Goal: Transaction & Acquisition: Purchase product/service

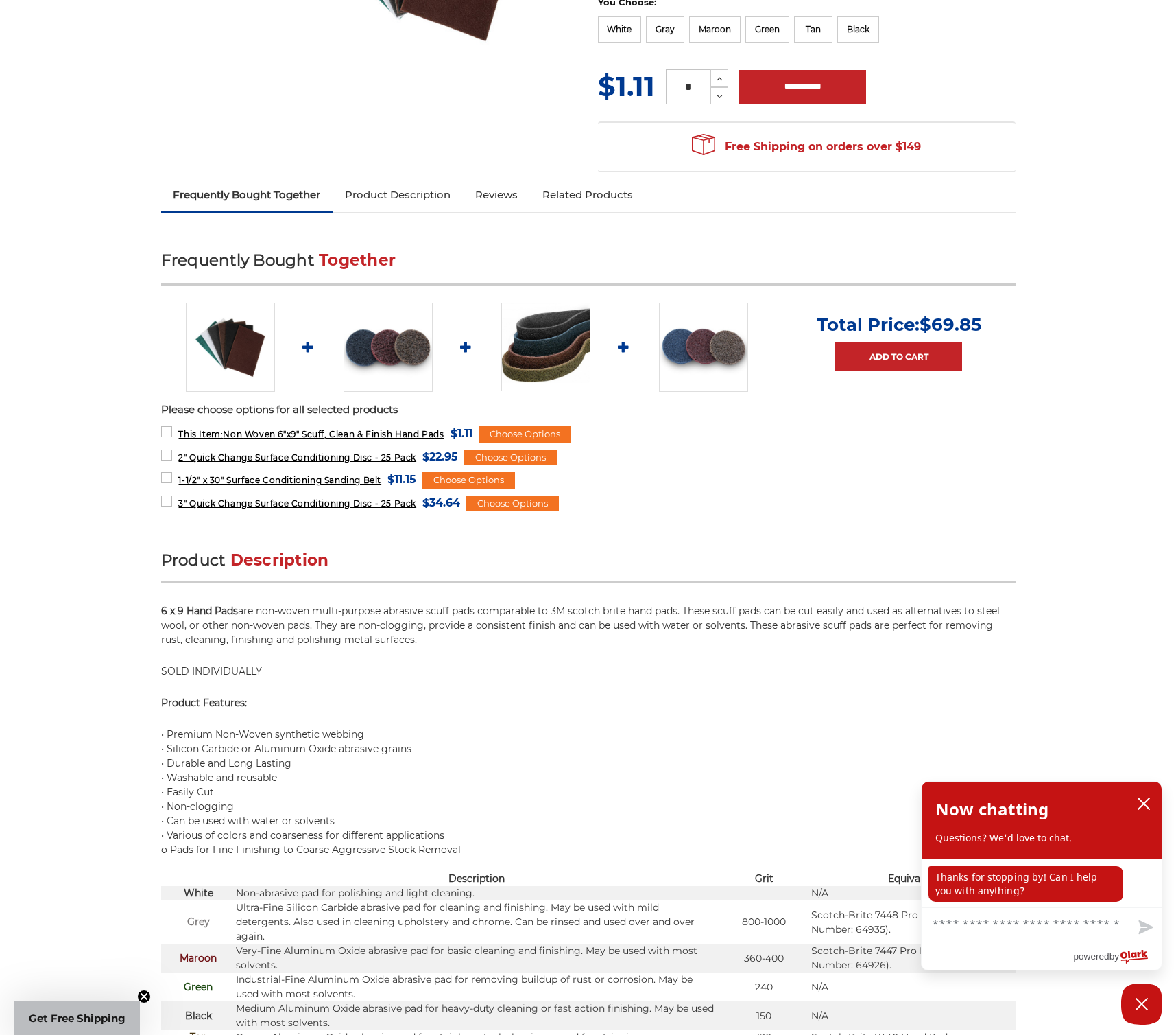
scroll to position [109, 0]
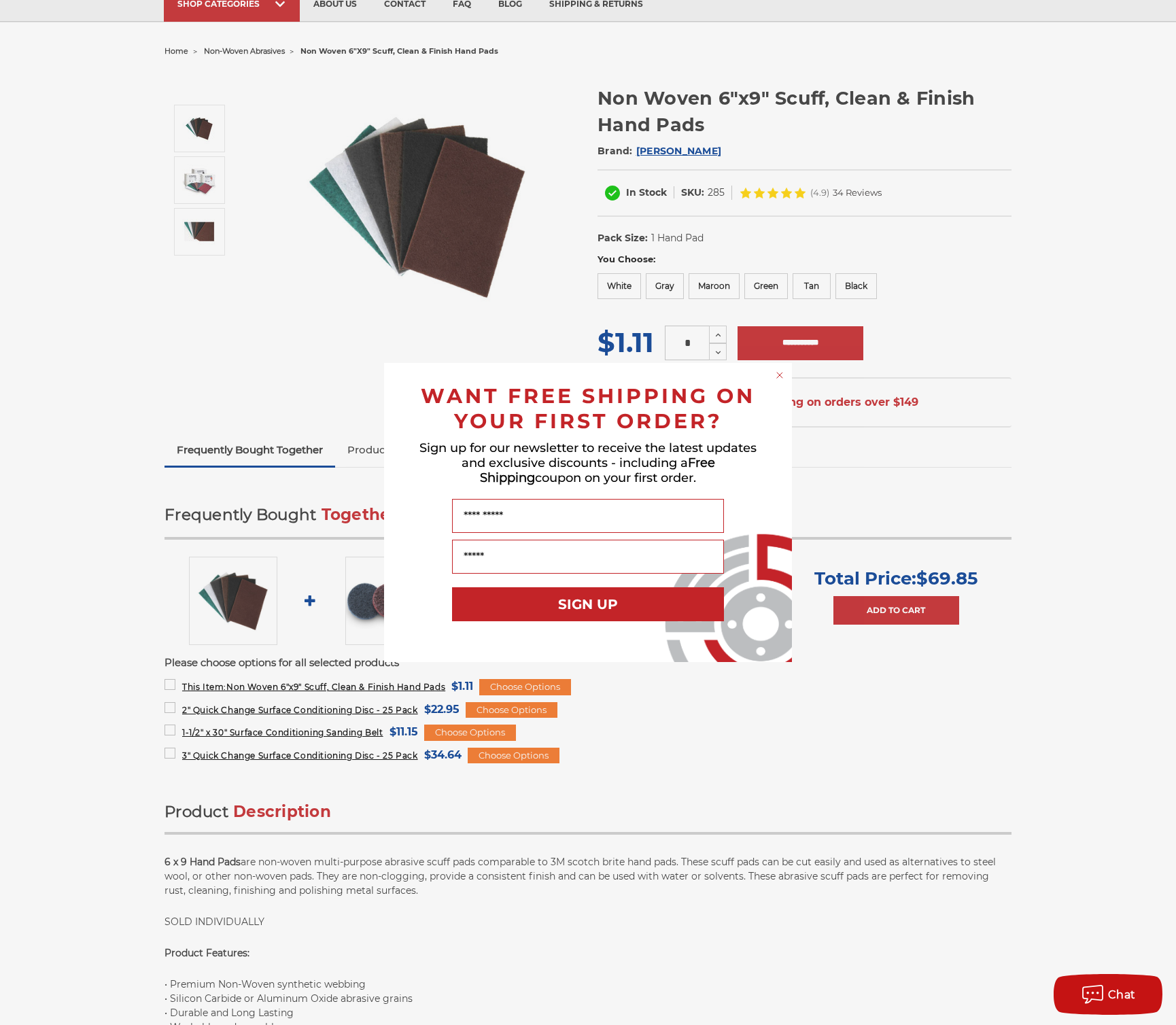
click at [777, 371] on circle "Close dialog" at bounding box center [780, 375] width 13 height 13
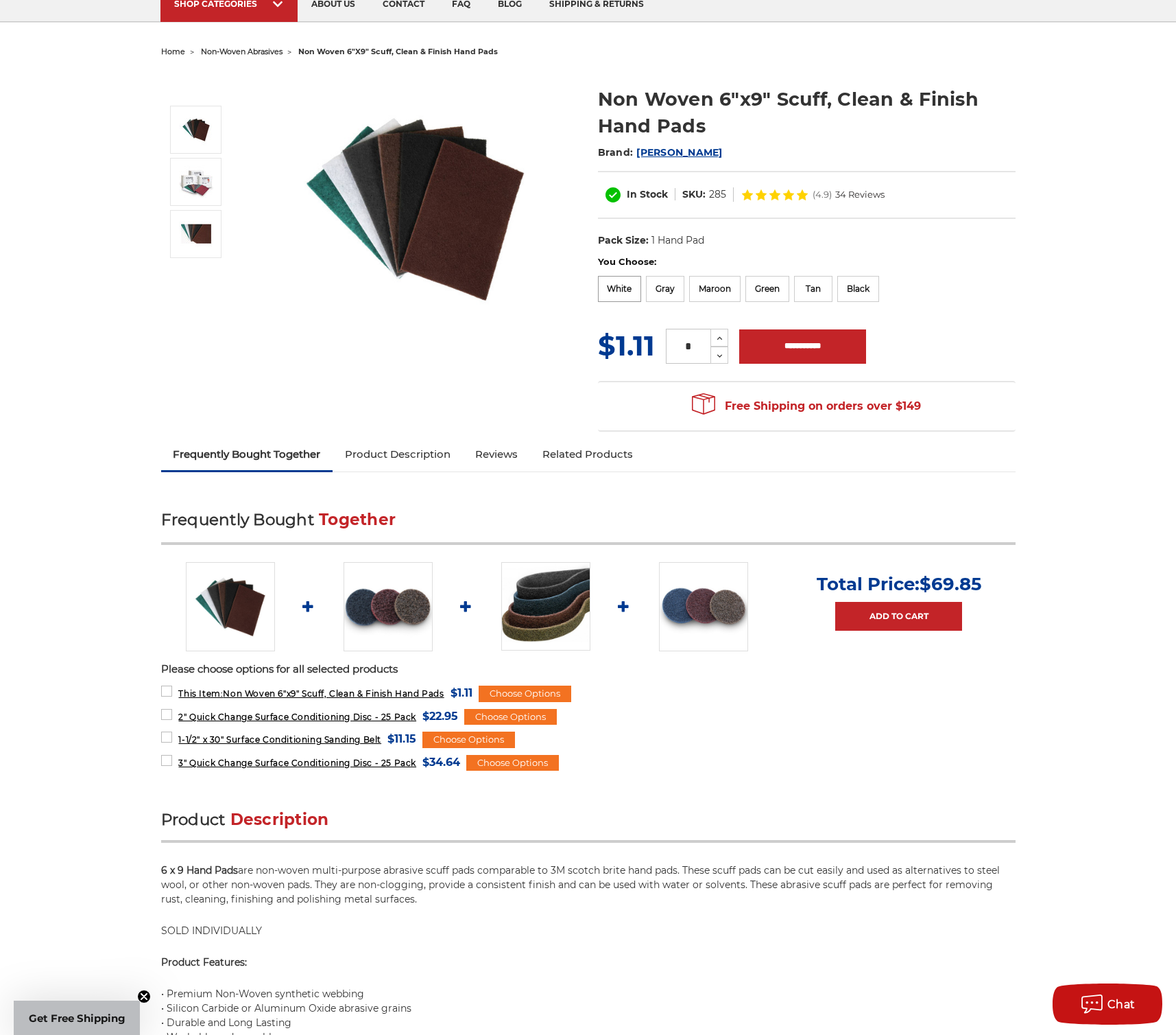
click at [615, 288] on label "White" at bounding box center [620, 288] width 44 height 26
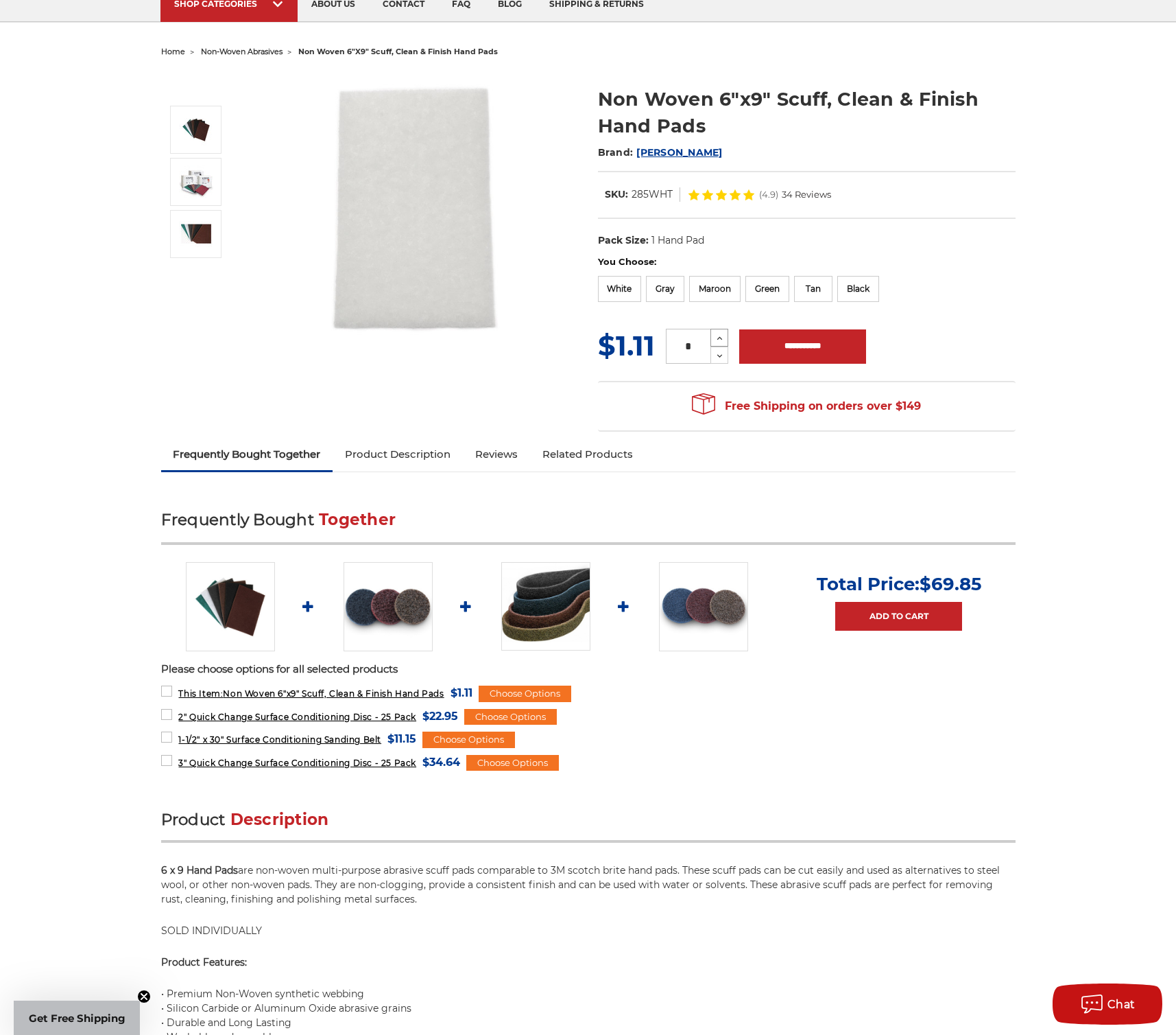
click at [720, 333] on icon at bounding box center [719, 339] width 10 height 13
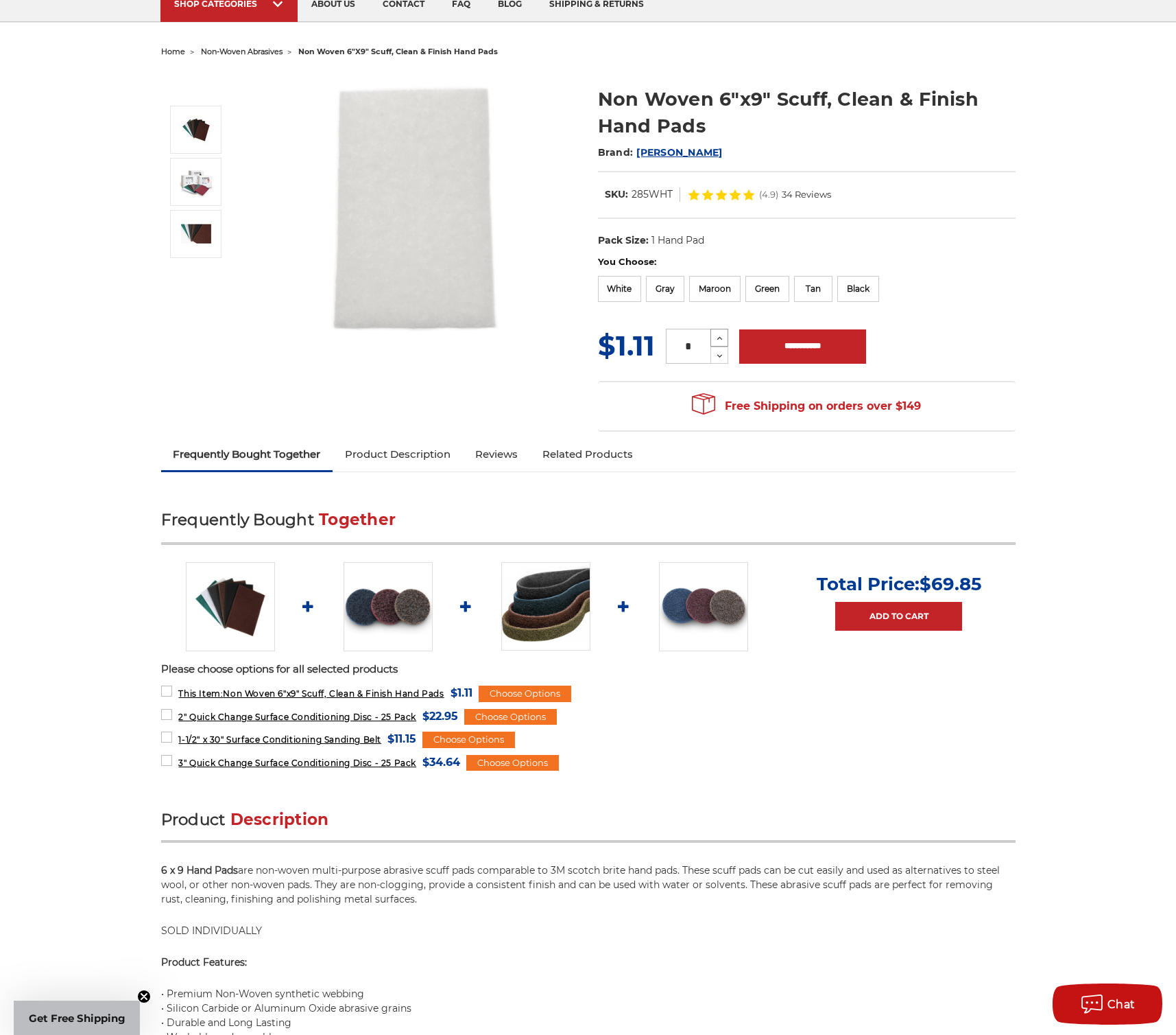
type input "*"
click at [783, 352] on input "**********" at bounding box center [802, 347] width 127 height 35
type input "**********"
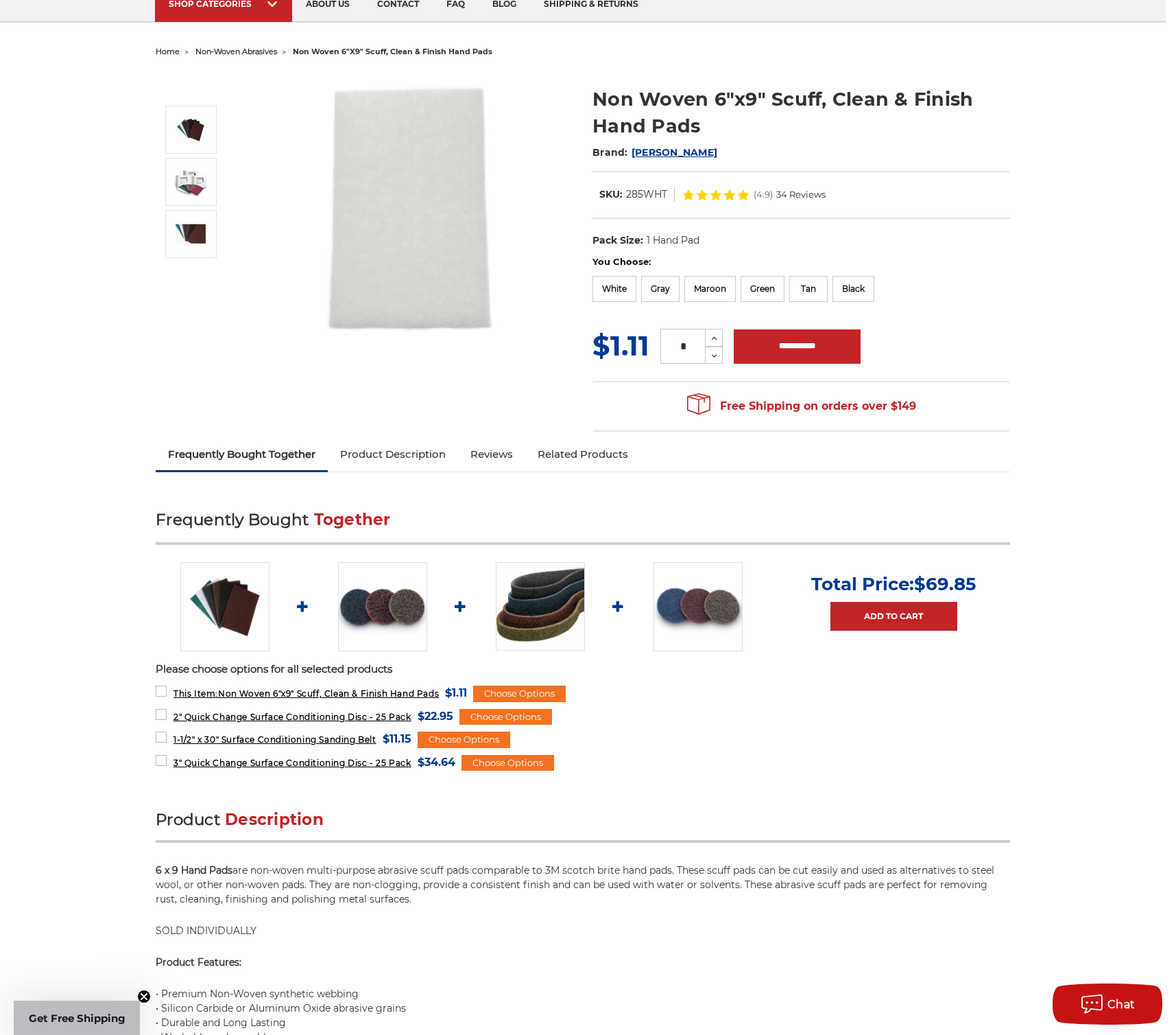
click at [695, 570] on img at bounding box center [698, 607] width 89 height 89
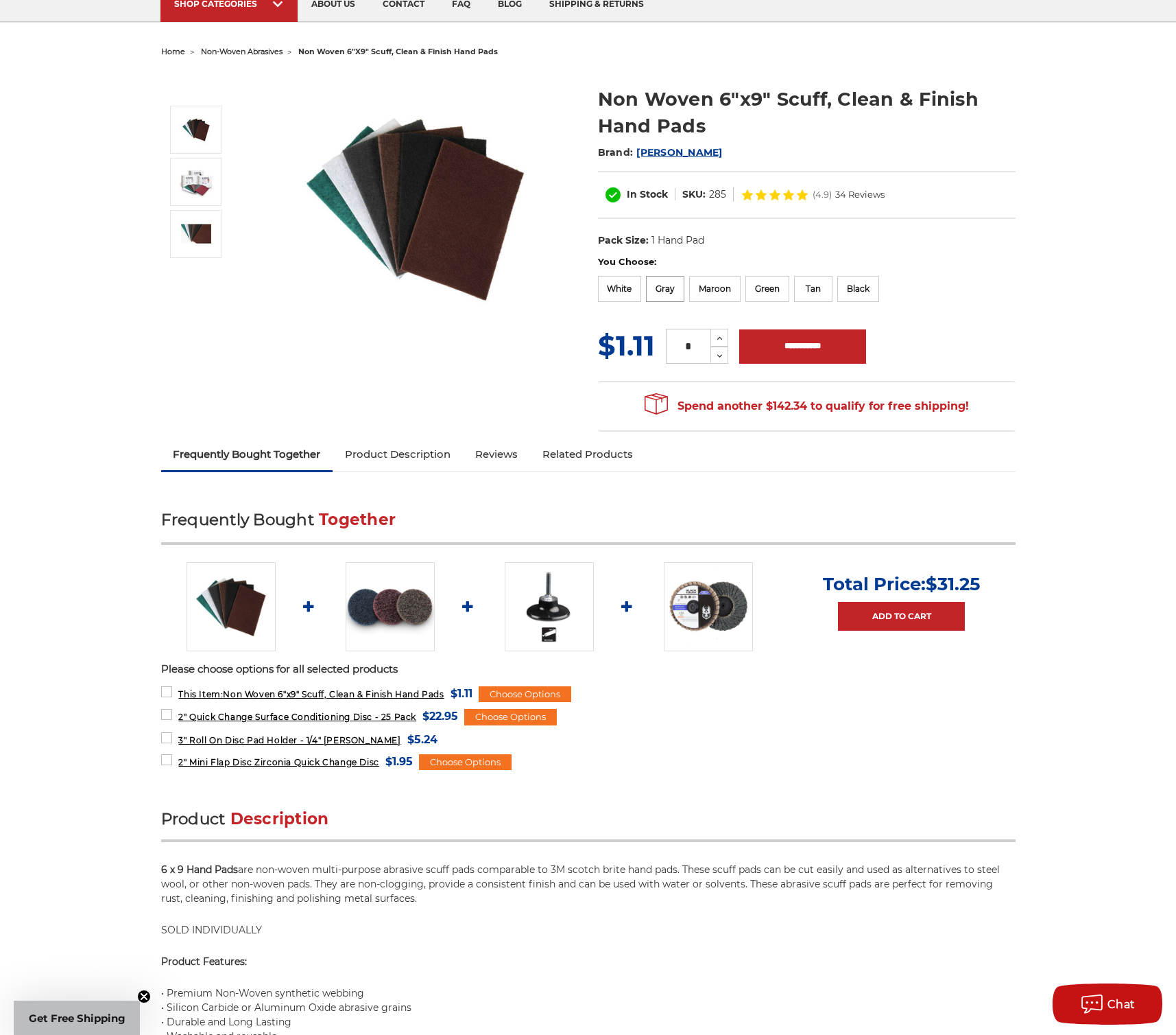
click at [676, 280] on label "Gray" at bounding box center [665, 288] width 38 height 26
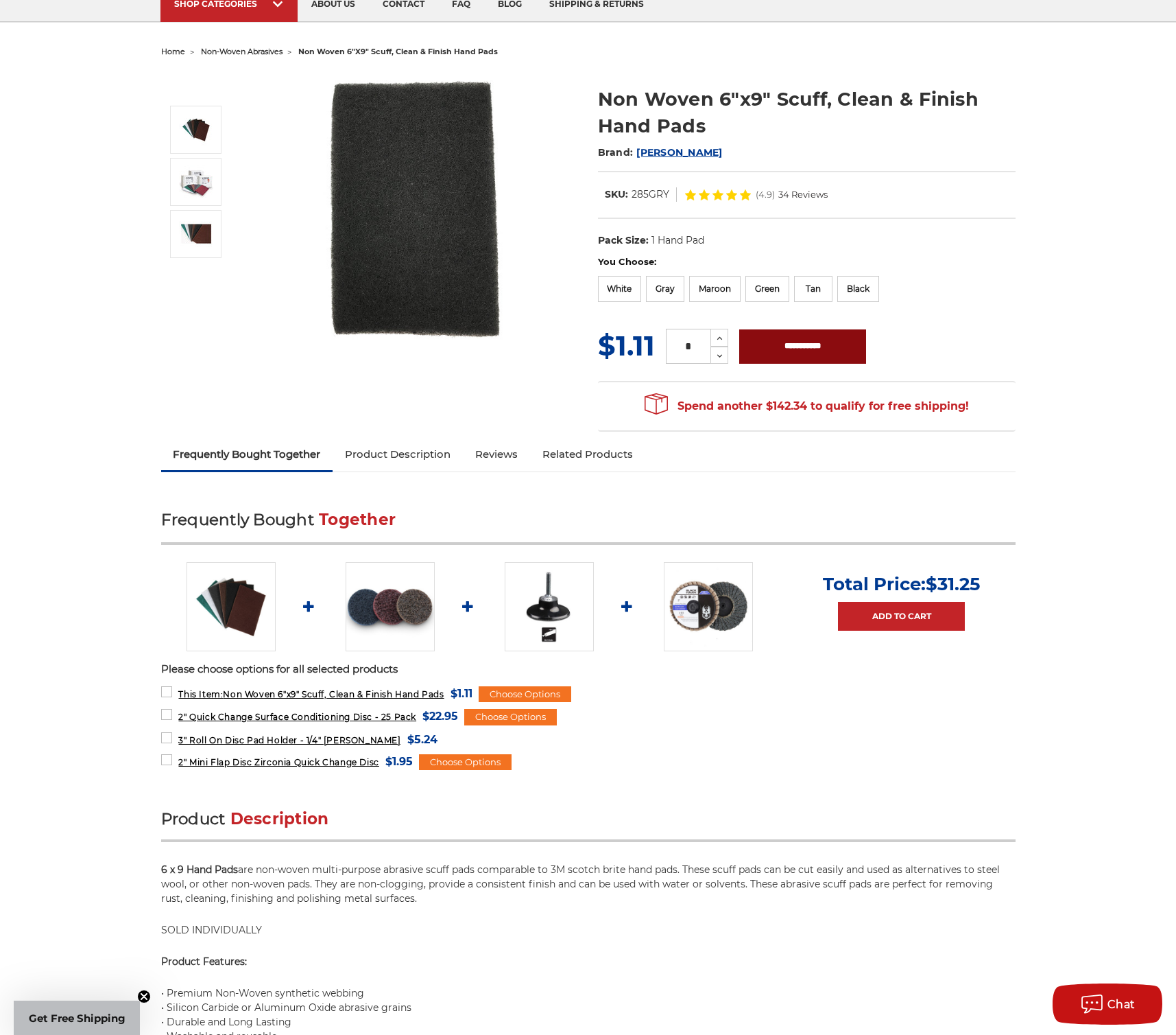
click at [825, 350] on input "**********" at bounding box center [802, 347] width 127 height 35
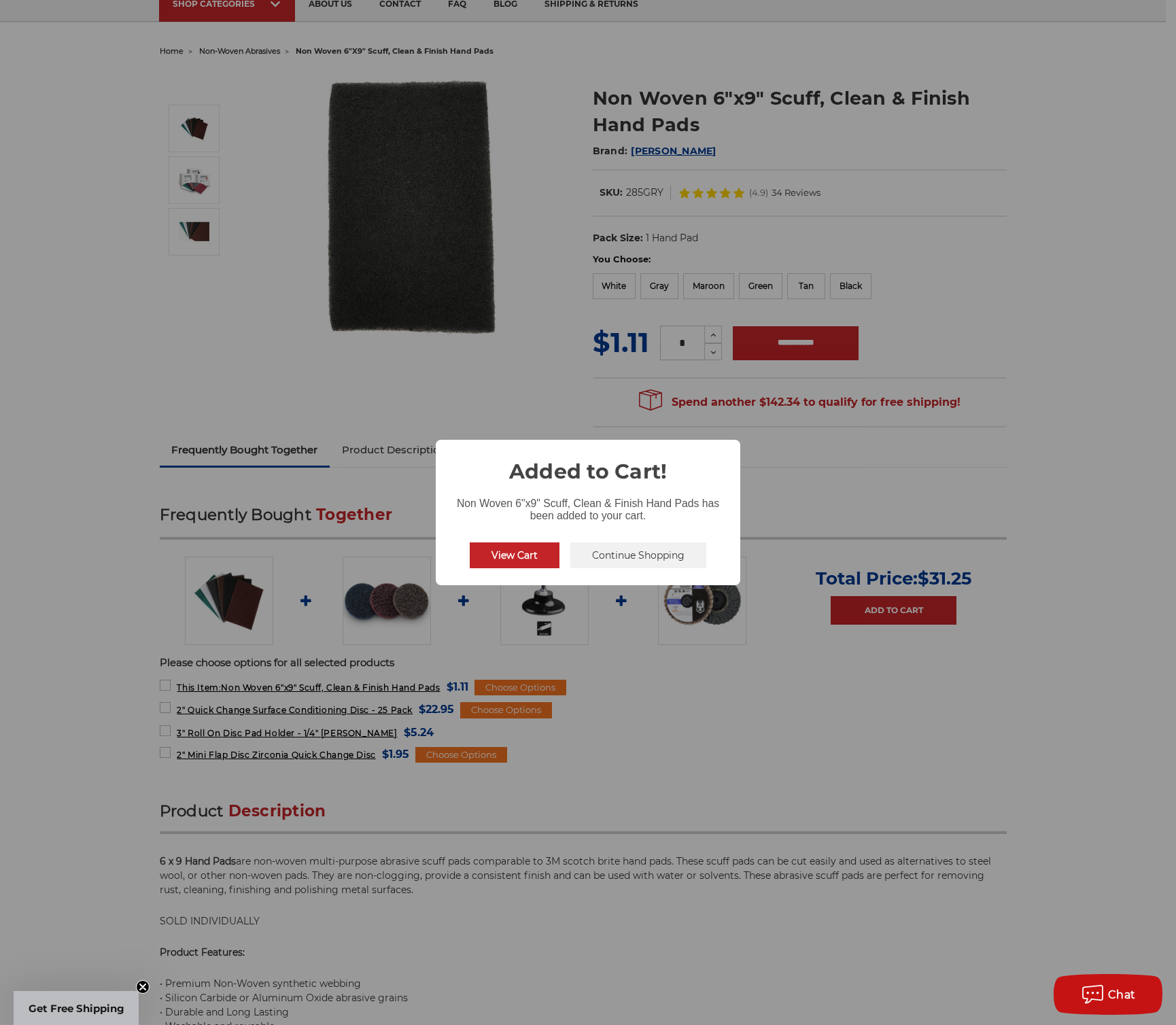
click at [680, 554] on button "Continue Shopping" at bounding box center [638, 555] width 136 height 26
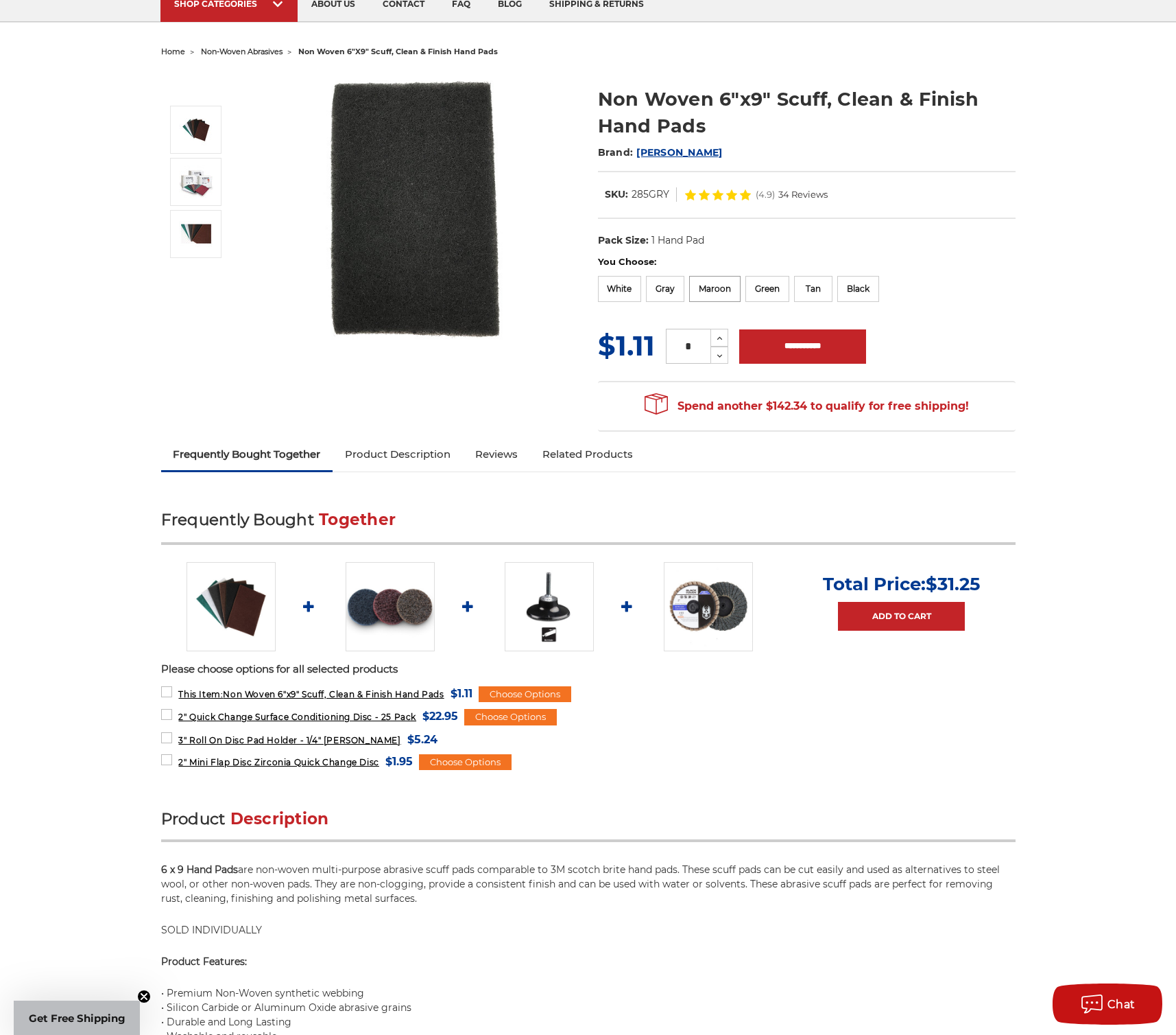
click at [723, 281] on label "Maroon" at bounding box center [715, 288] width 51 height 26
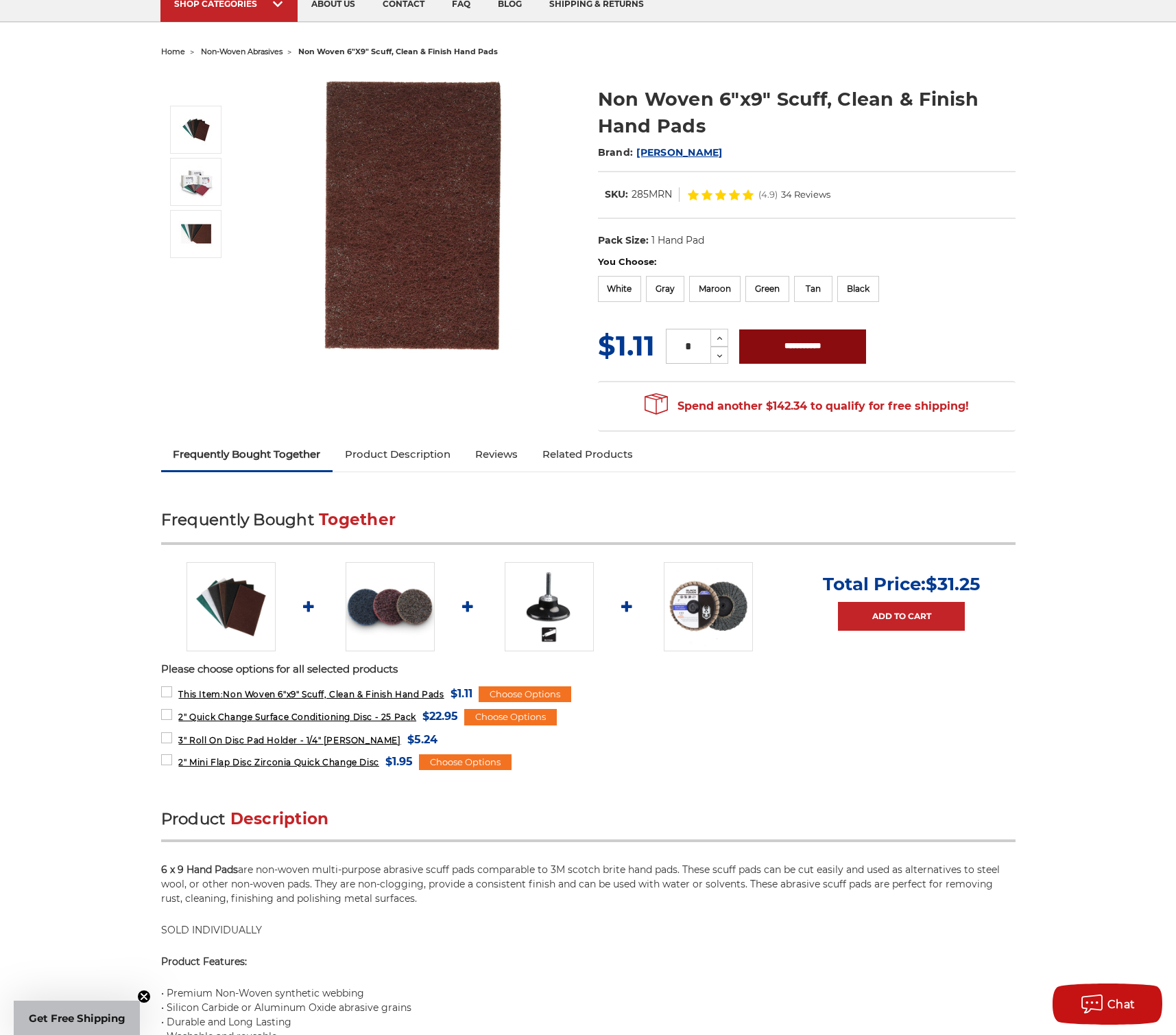
click at [792, 340] on input "**********" at bounding box center [802, 347] width 127 height 35
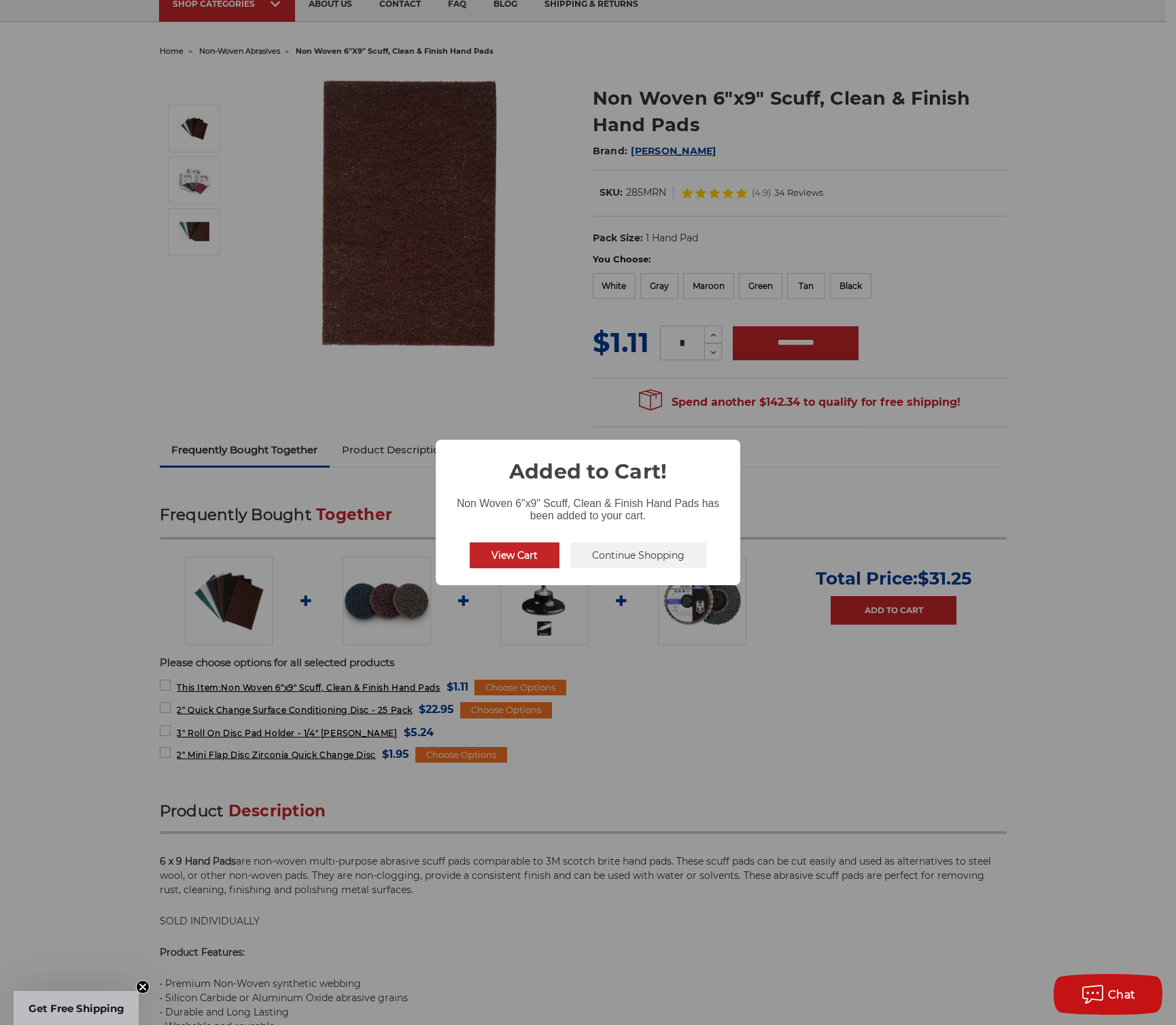
click at [654, 550] on button "Continue Shopping" at bounding box center [638, 555] width 136 height 26
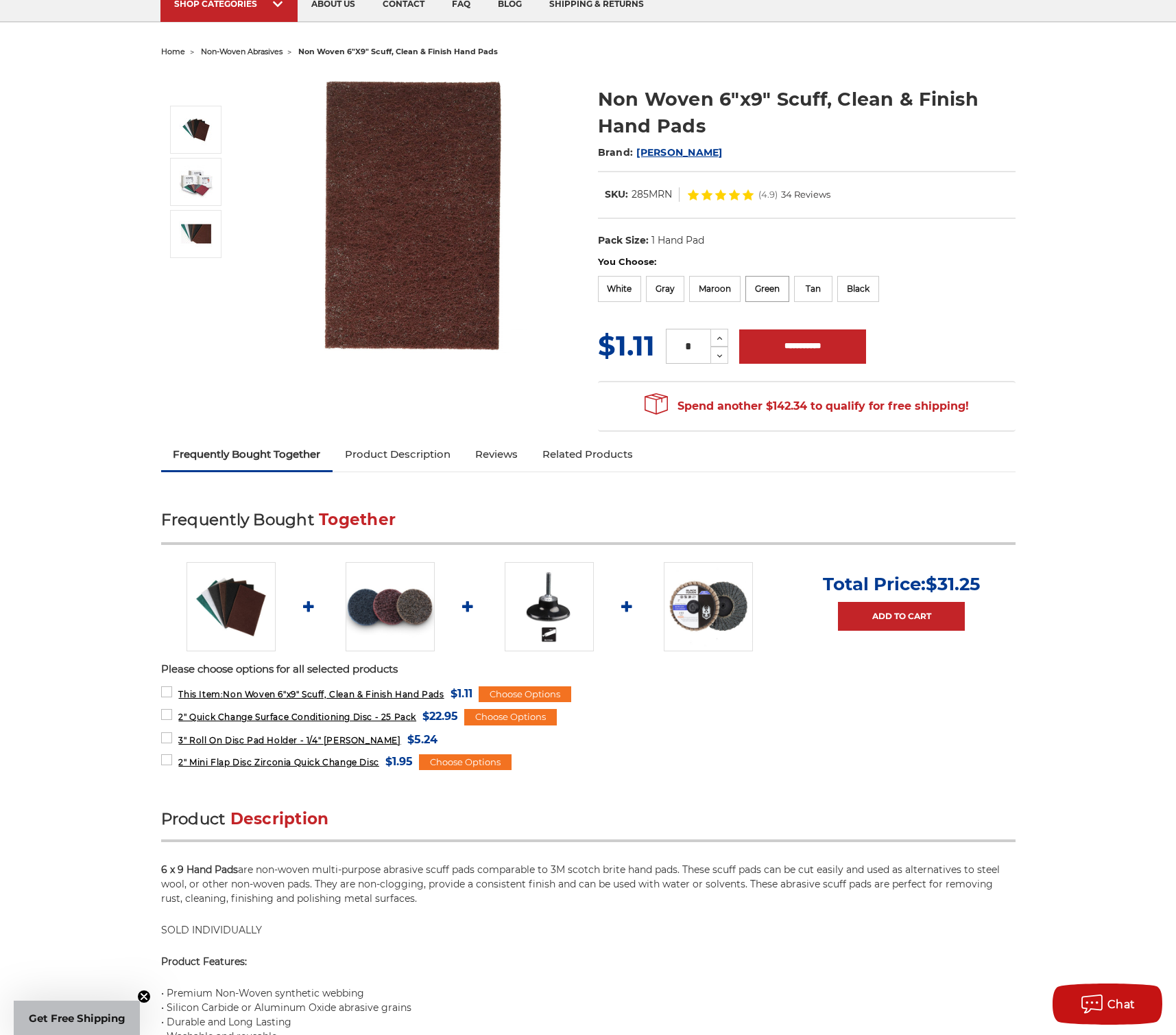
click at [770, 286] on label "Green" at bounding box center [767, 288] width 44 height 26
click at [781, 347] on input "**********" at bounding box center [802, 347] width 127 height 35
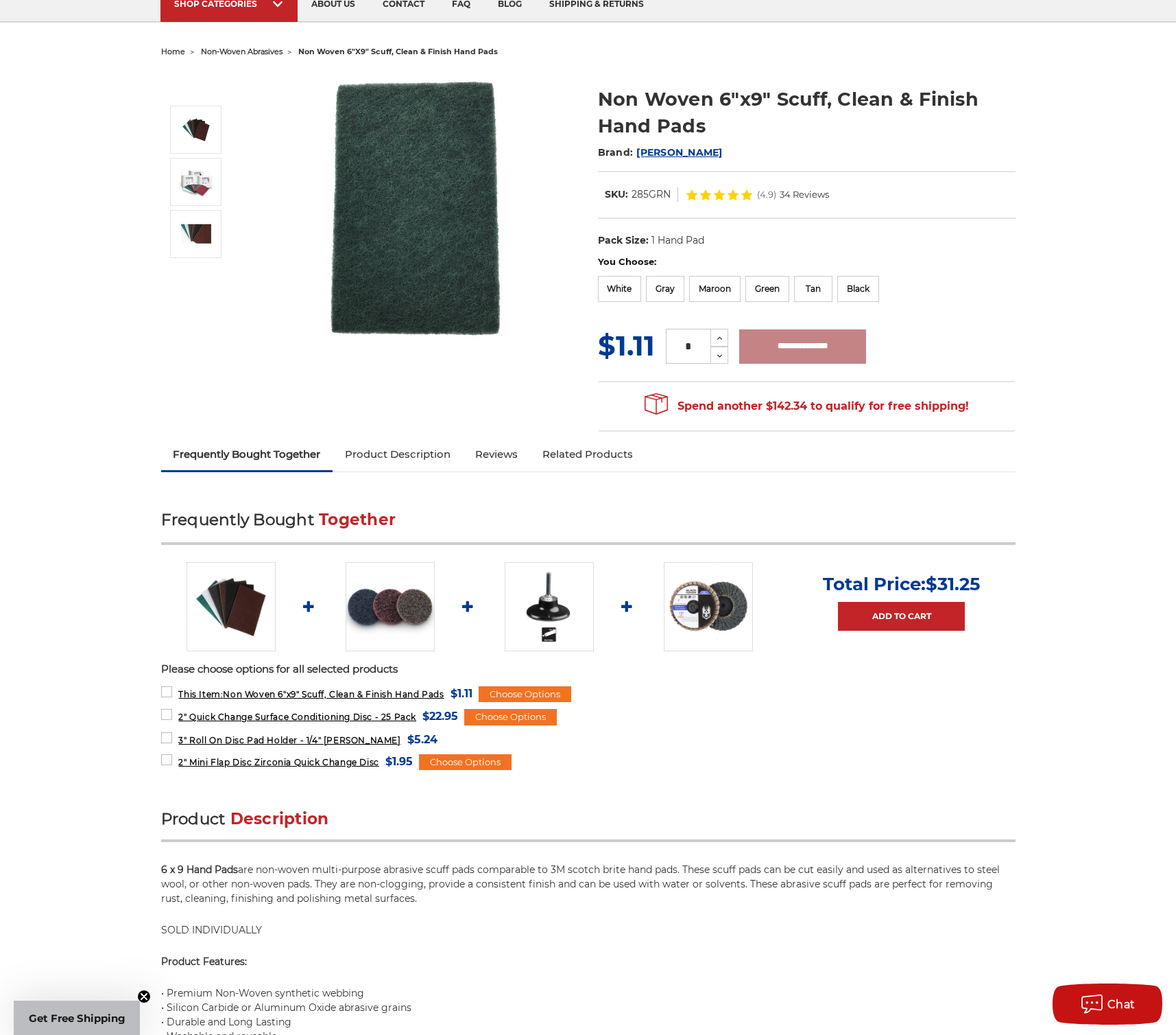
type input "**********"
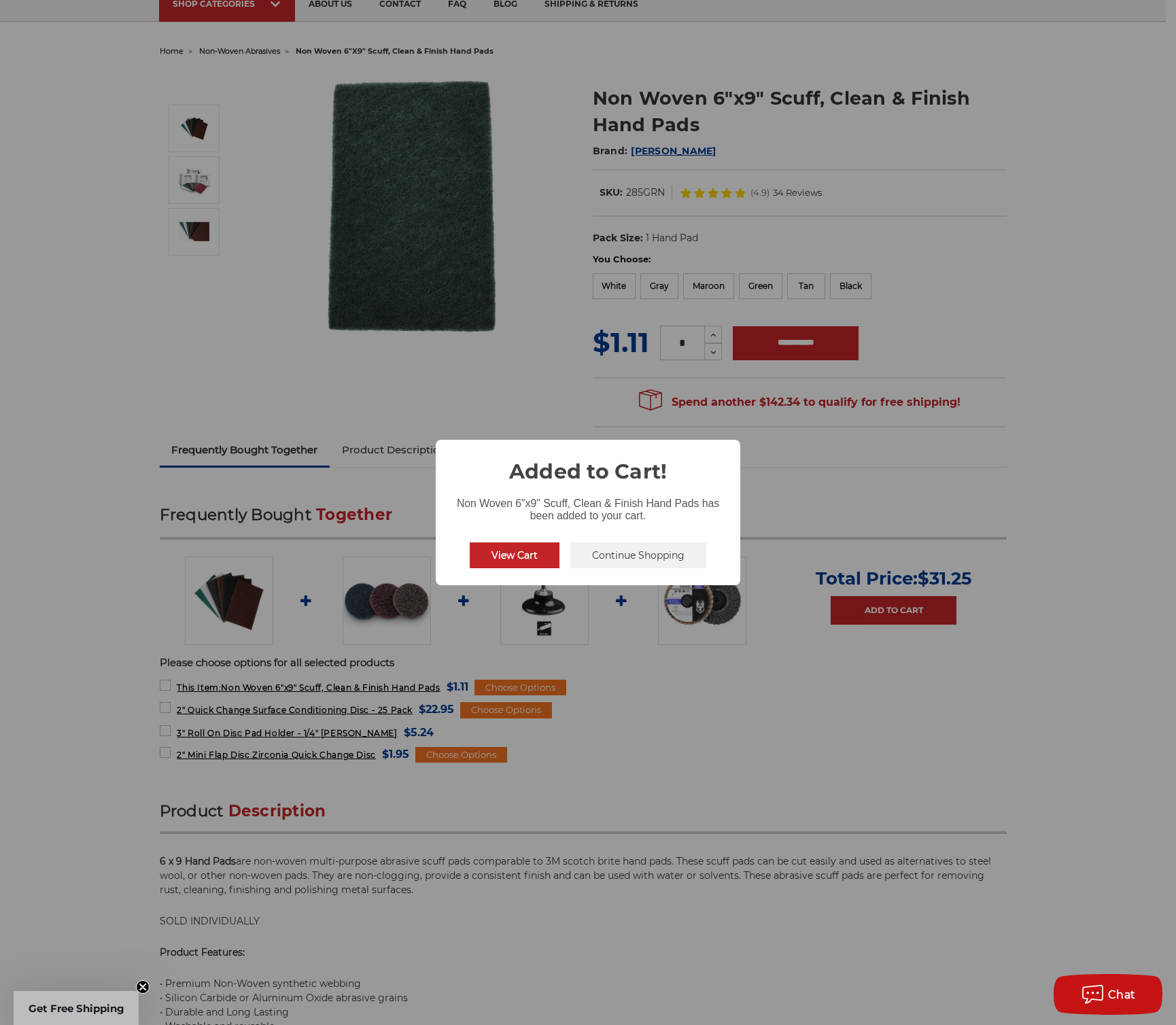
click at [524, 558] on button "View Cart" at bounding box center [513, 555] width 89 height 26
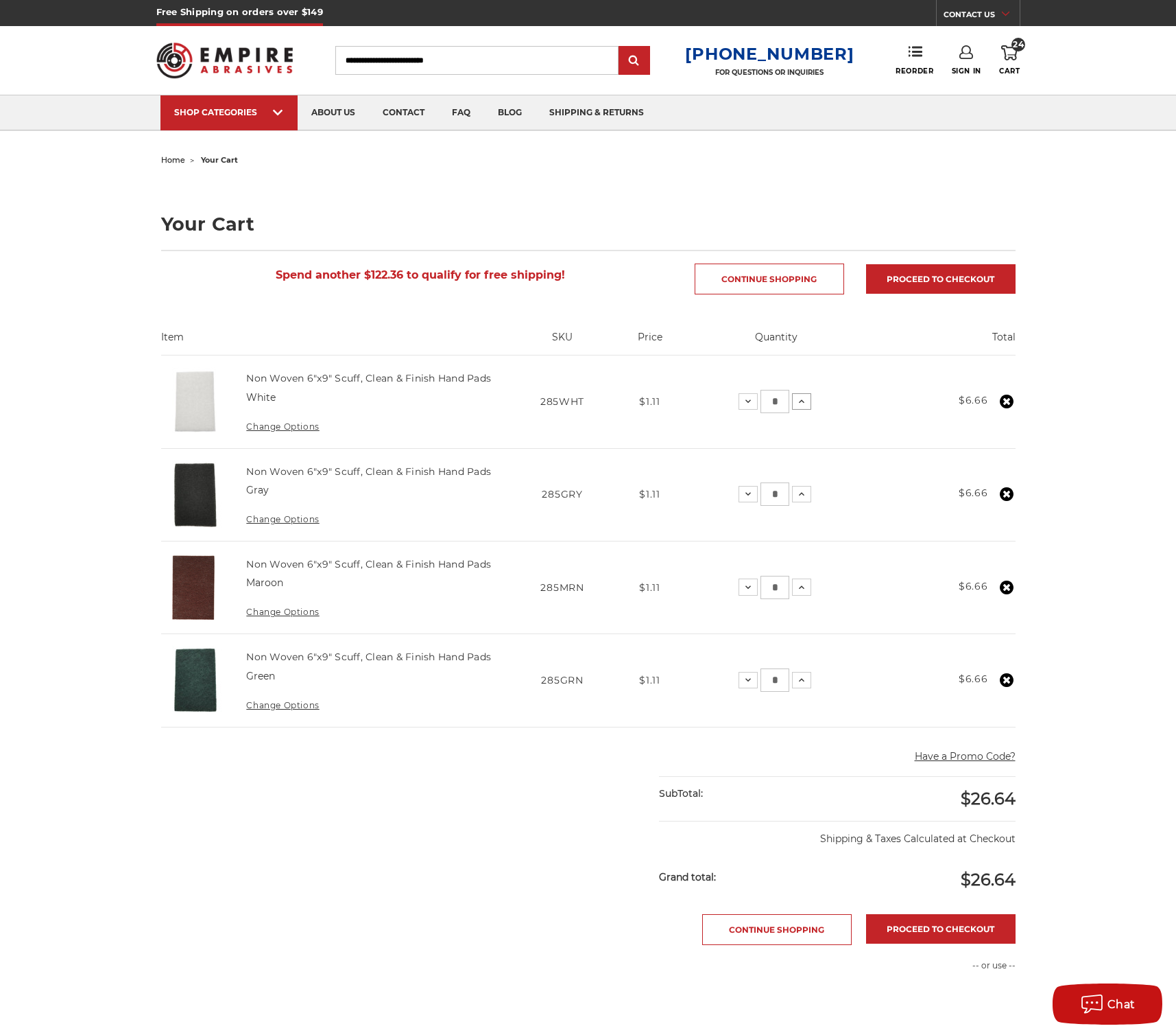
click at [804, 402] on icon at bounding box center [802, 402] width 11 height 11
click at [805, 493] on icon at bounding box center [802, 494] width 11 height 11
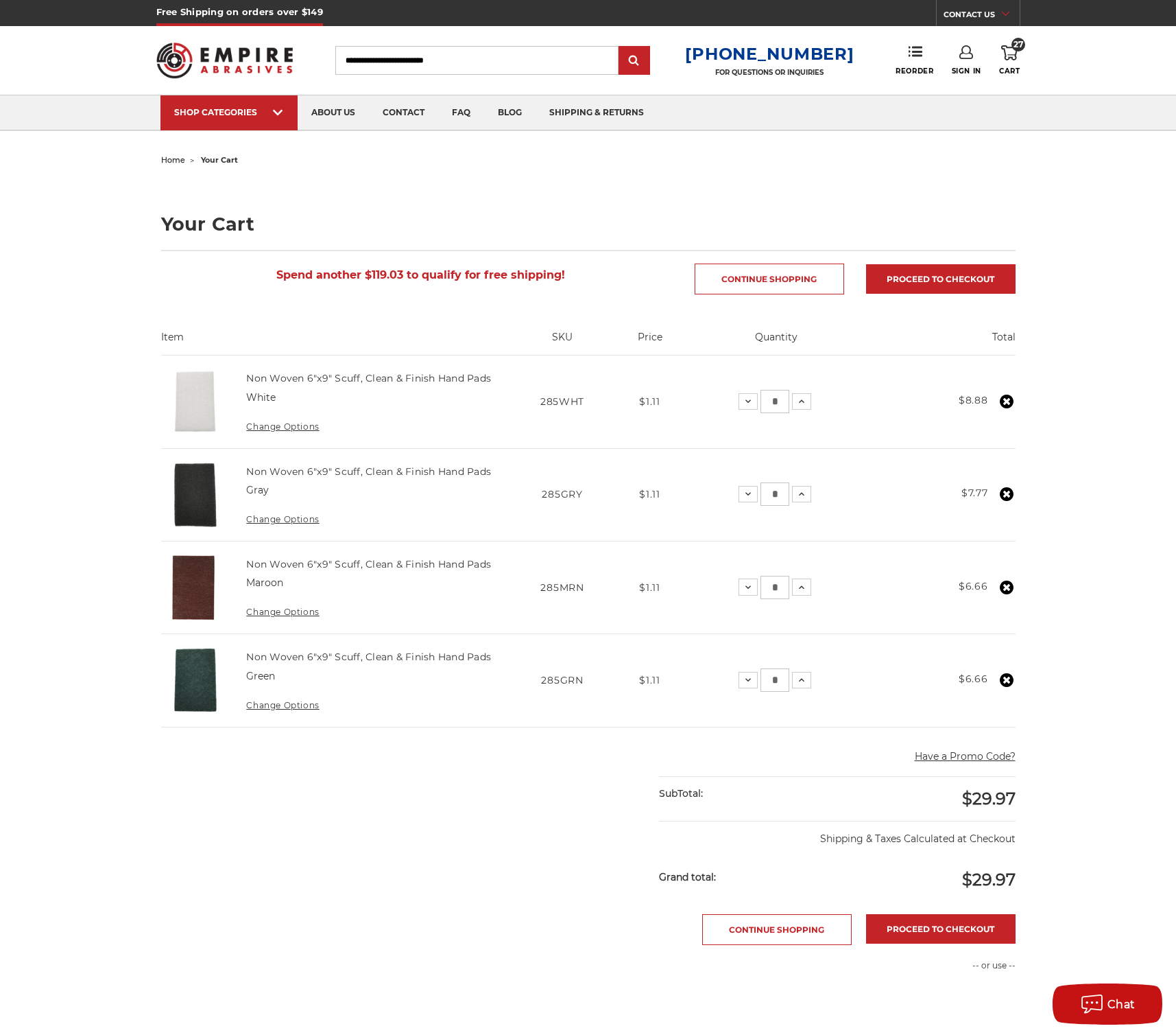
click at [805, 493] on icon at bounding box center [802, 494] width 11 height 11
click at [806, 585] on icon at bounding box center [802, 588] width 11 height 11
click at [803, 585] on use at bounding box center [802, 587] width 5 height 4
click at [802, 682] on icon at bounding box center [802, 680] width 11 height 11
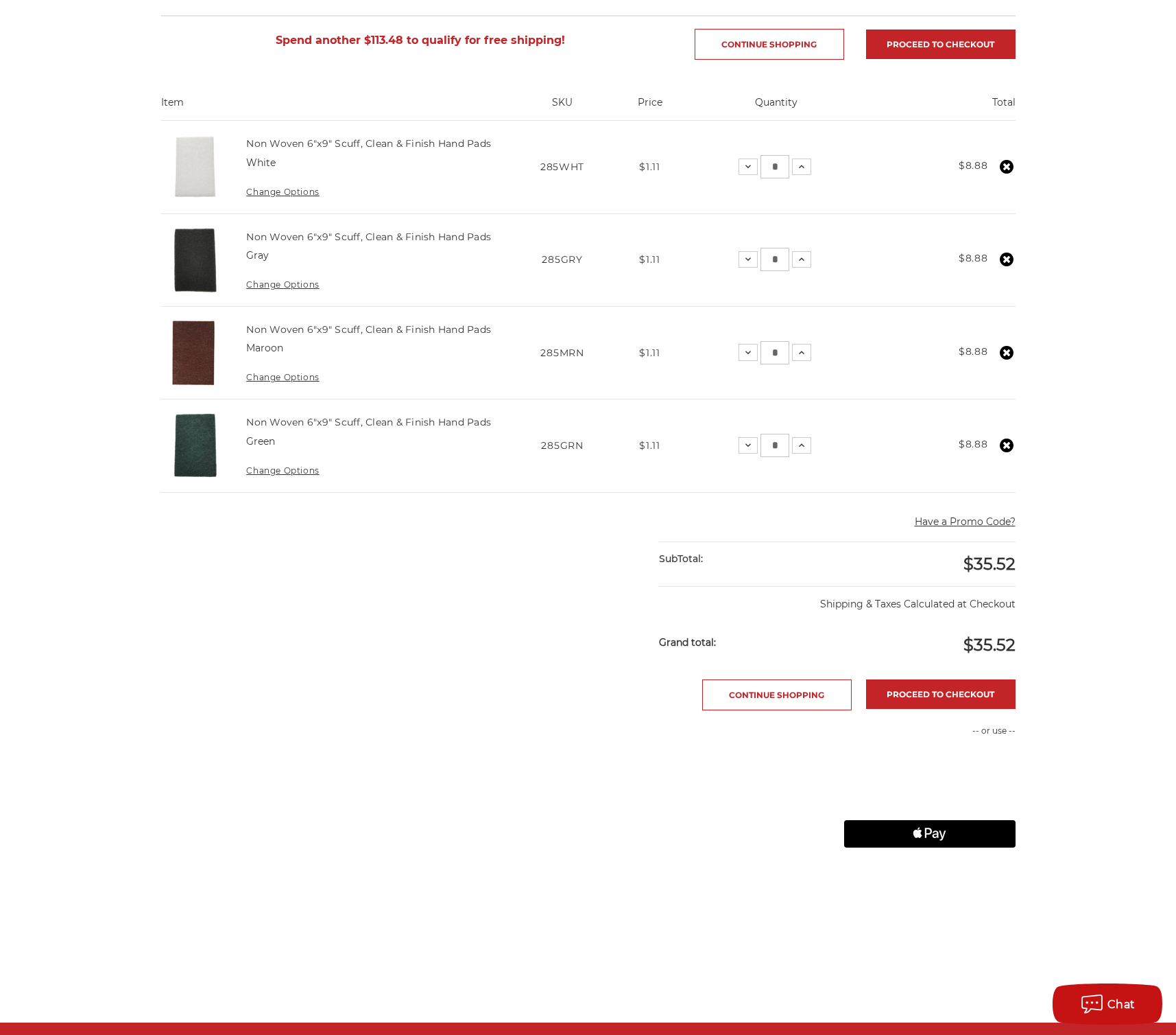
scroll to position [237, 0]
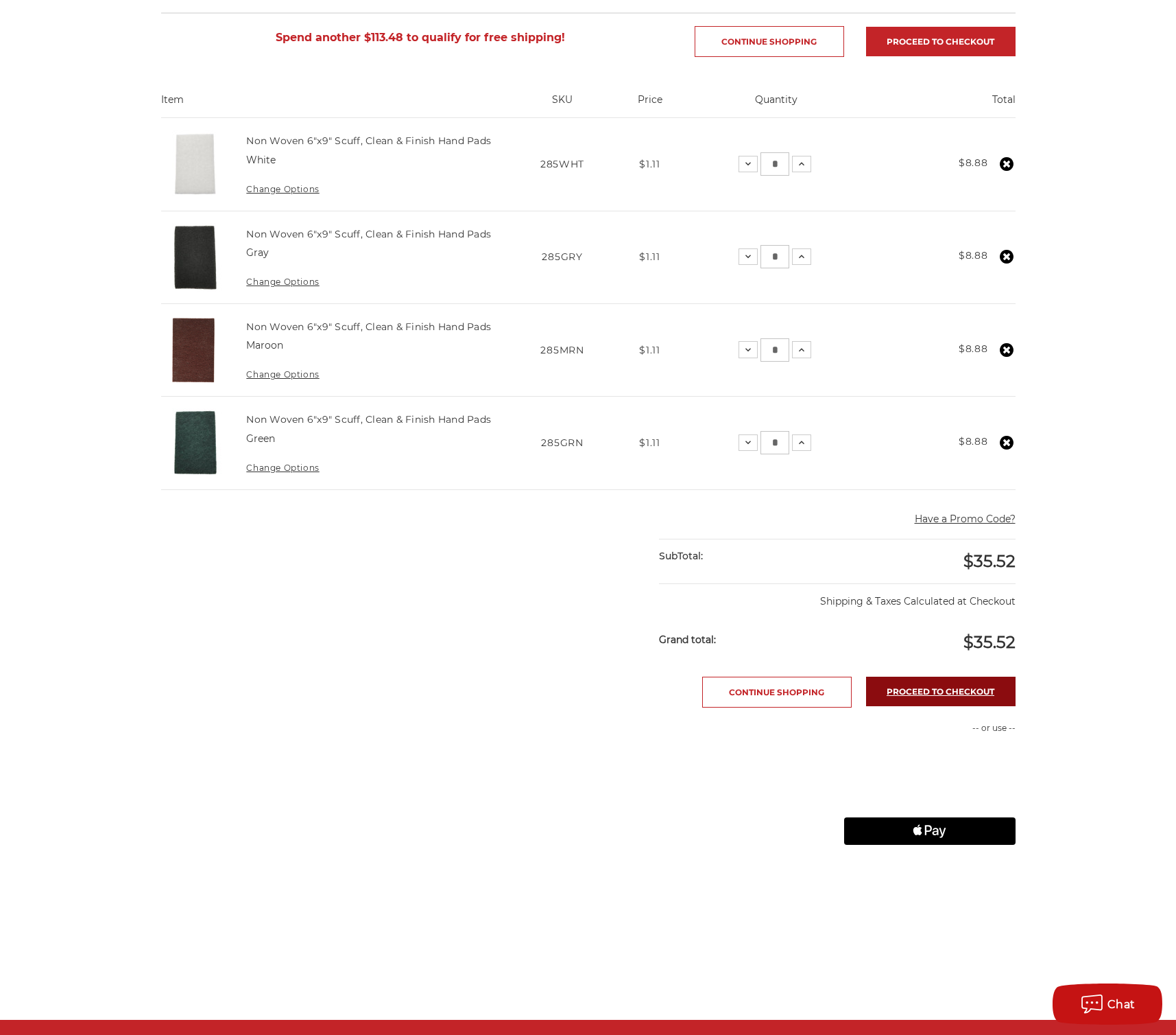
click at [945, 676] on link "Proceed to checkout" at bounding box center [941, 691] width 150 height 29
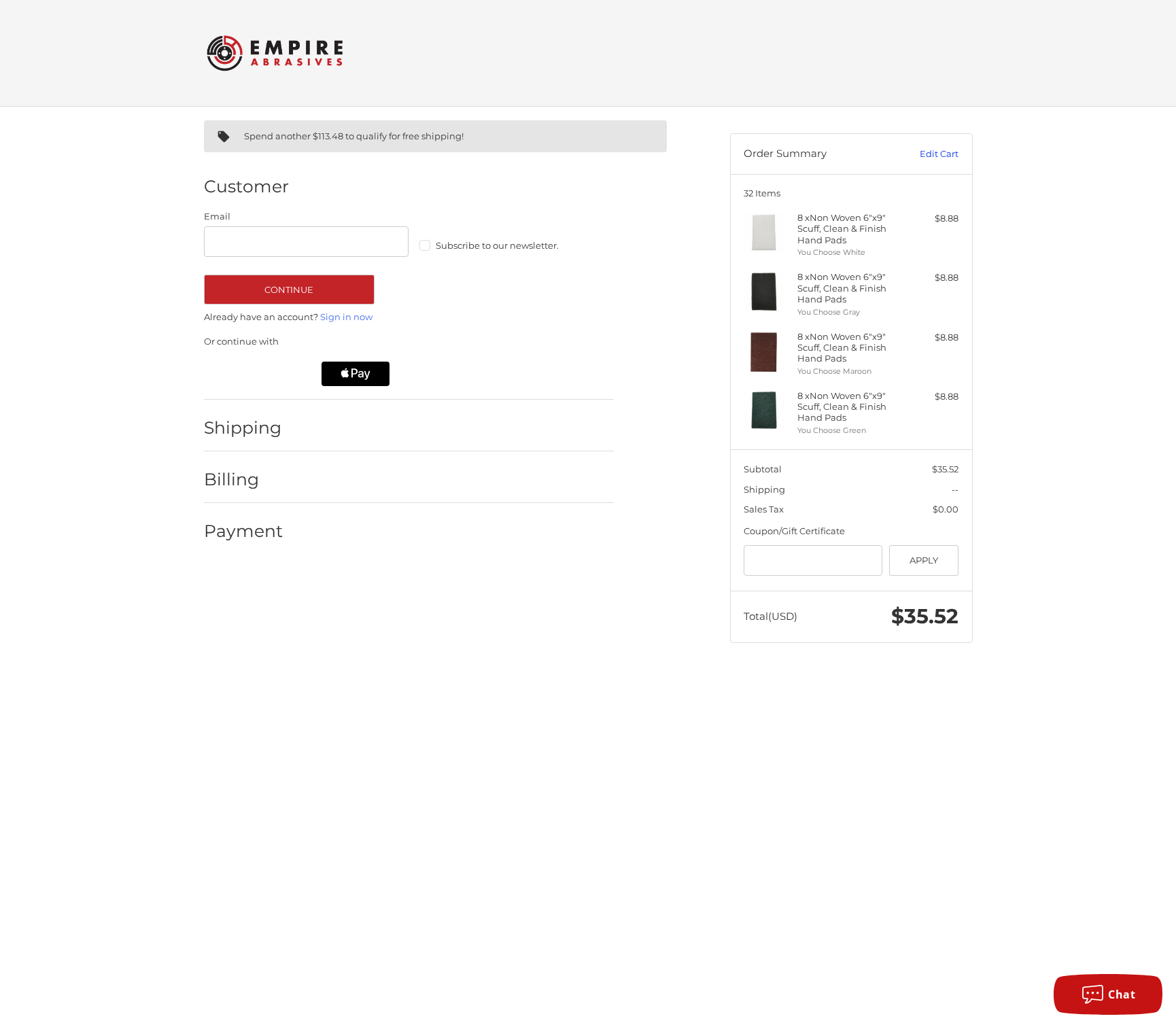
click at [935, 150] on link "Edit Cart" at bounding box center [924, 154] width 69 height 14
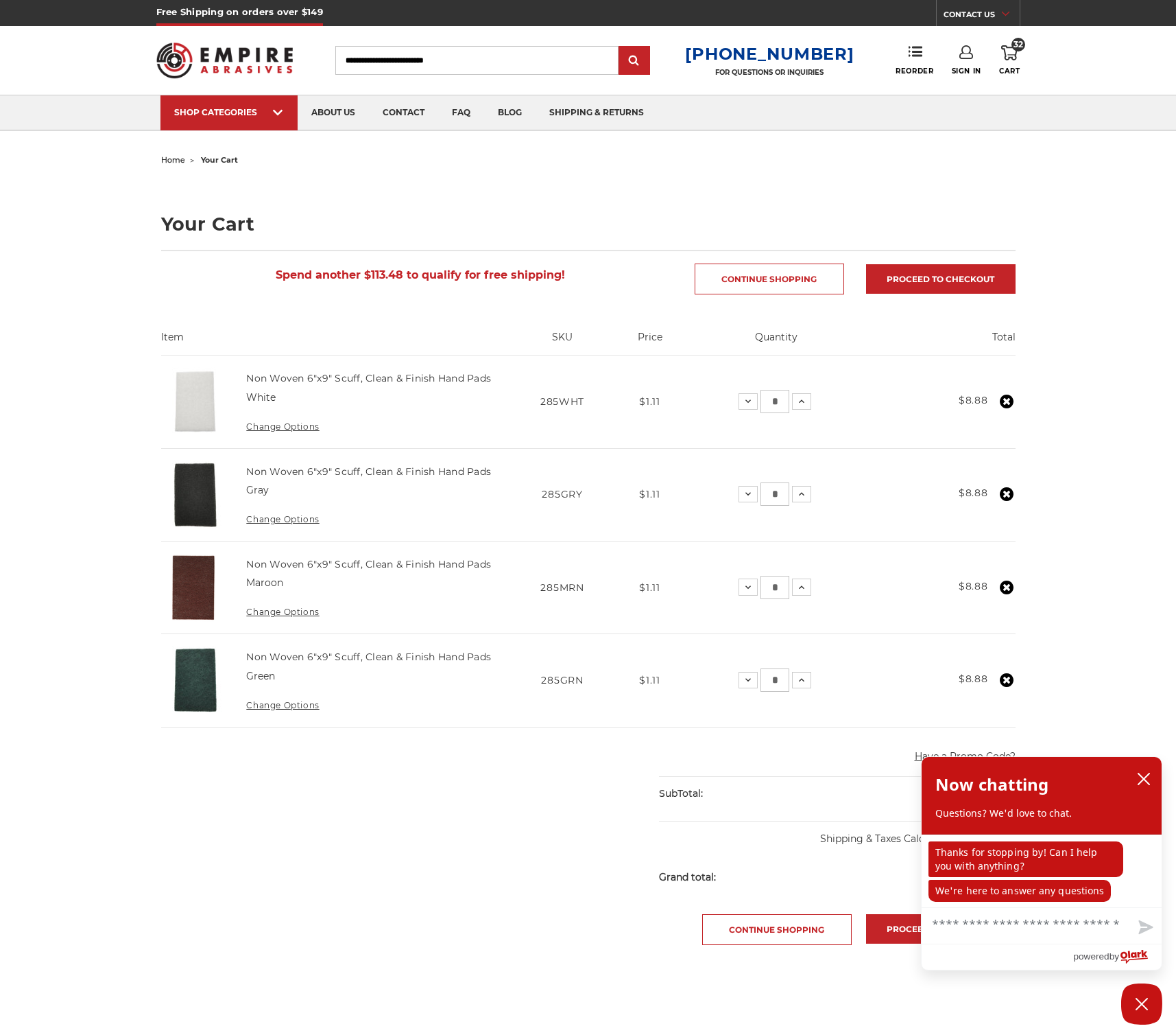
click at [463, 800] on main "home your cart Your Cart Spend another $113.48 to qualify for free shipping! Co…" at bounding box center [588, 704] width 869 height 1107
click at [358, 119] on link "about us" at bounding box center [333, 112] width 71 height 35
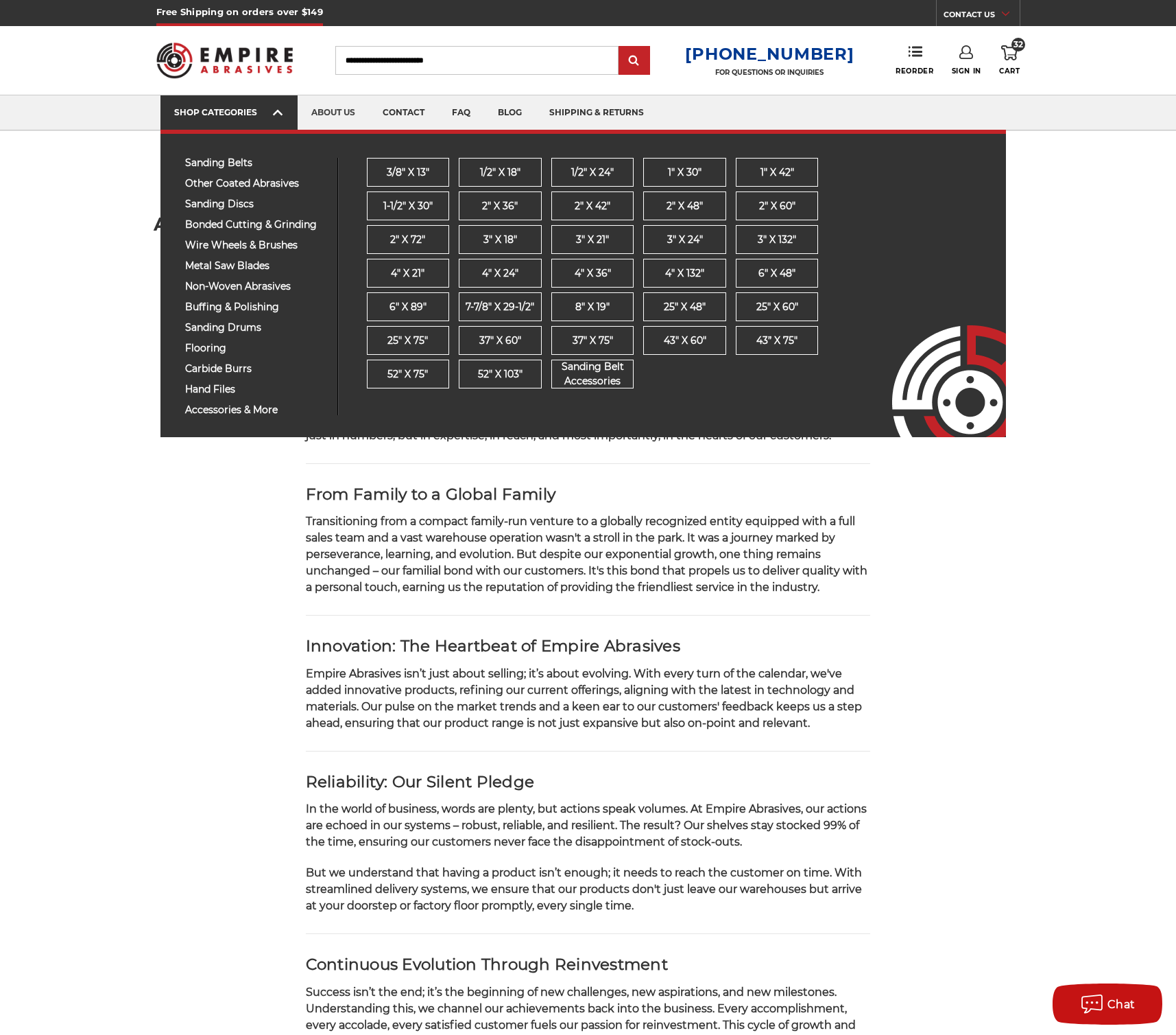
click at [260, 121] on link "SHOP CATEGORIES" at bounding box center [229, 112] width 137 height 35
click at [238, 167] on span "sanding belts" at bounding box center [256, 162] width 142 height 10
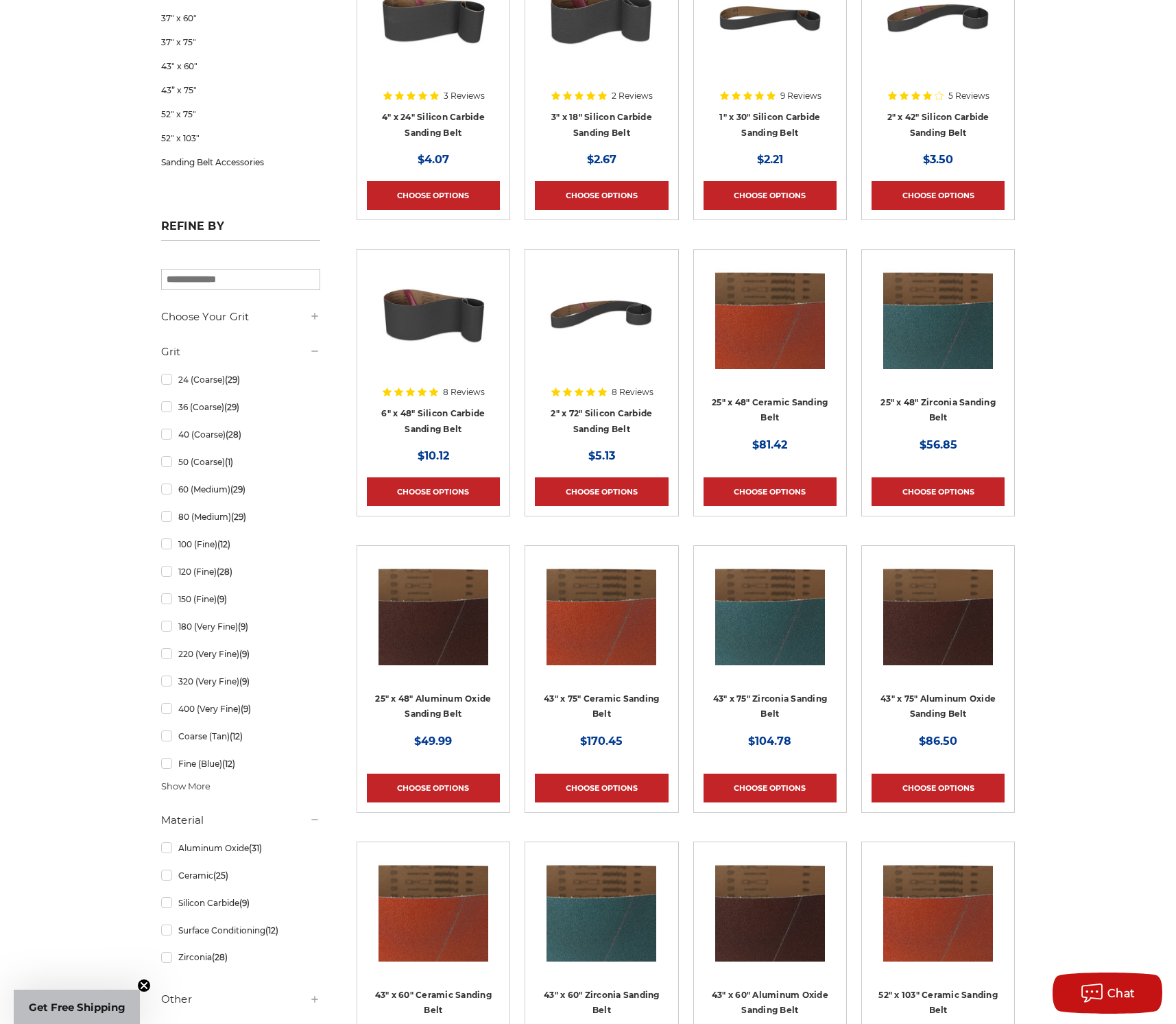
scroll to position [745, 0]
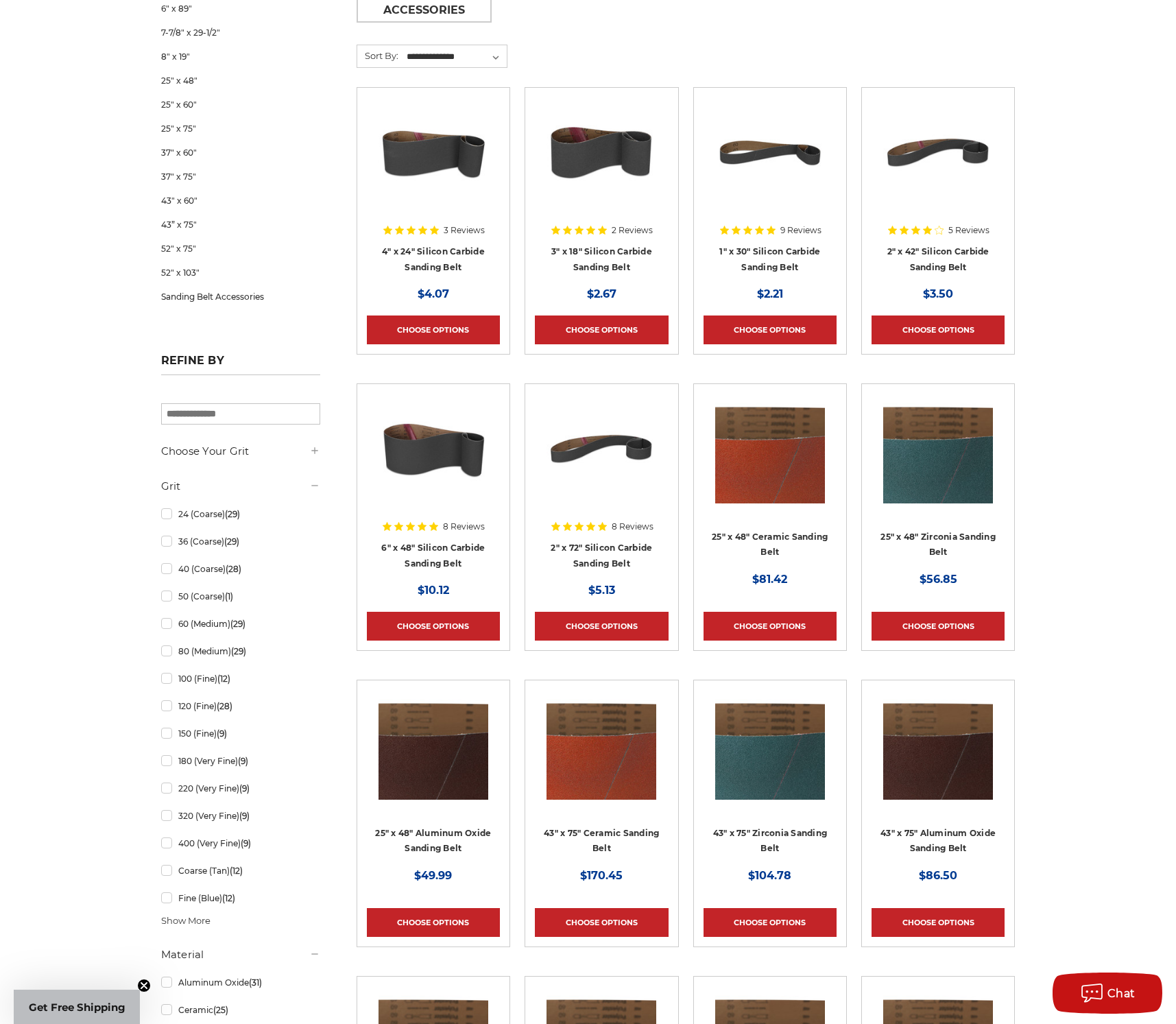
click at [576, 479] on img at bounding box center [601, 449] width 109 height 110
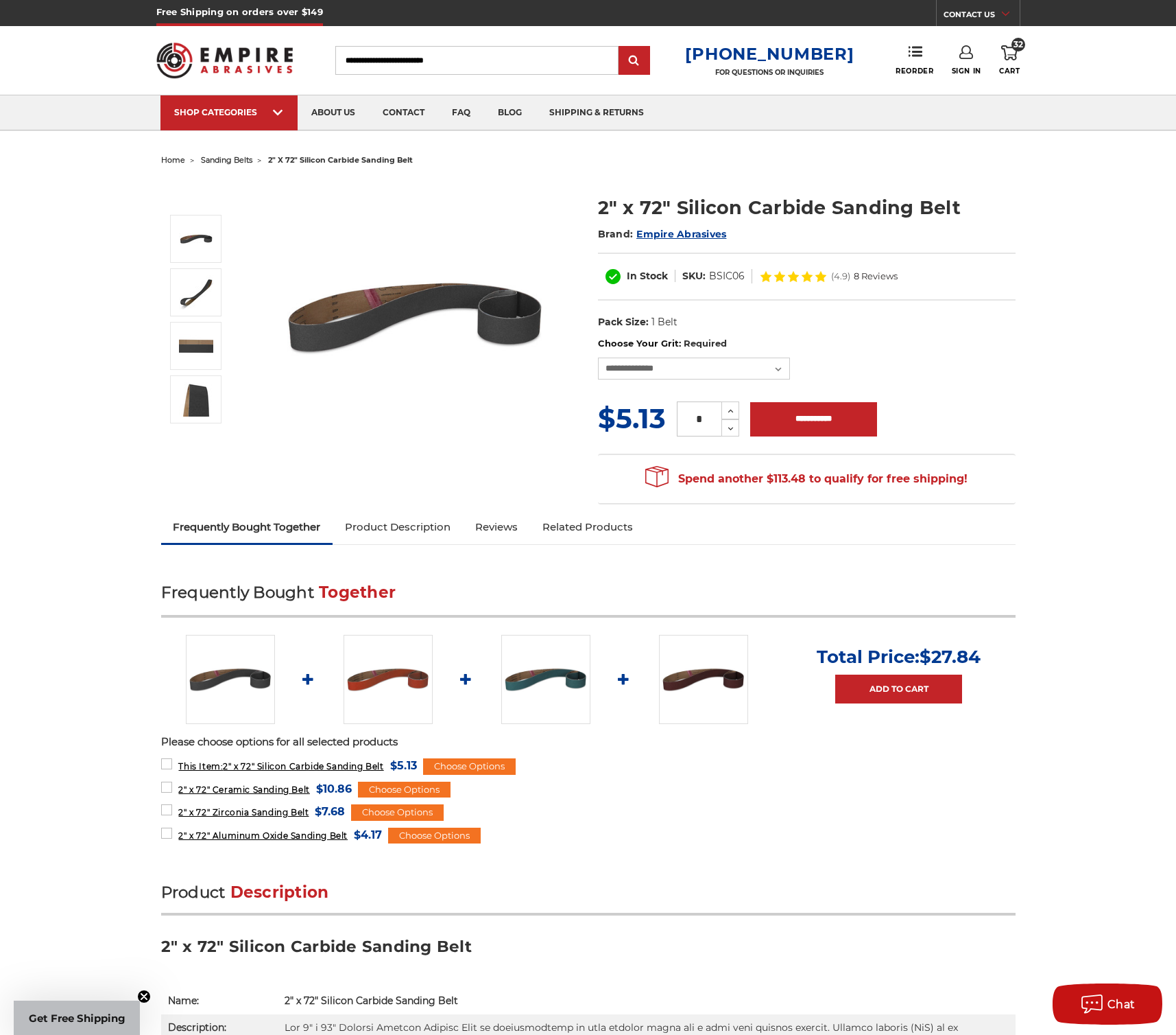
click at [1005, 48] on icon at bounding box center [1010, 53] width 16 height 16
click at [948, 126] on link "Check out now" at bounding box center [917, 116] width 169 height 30
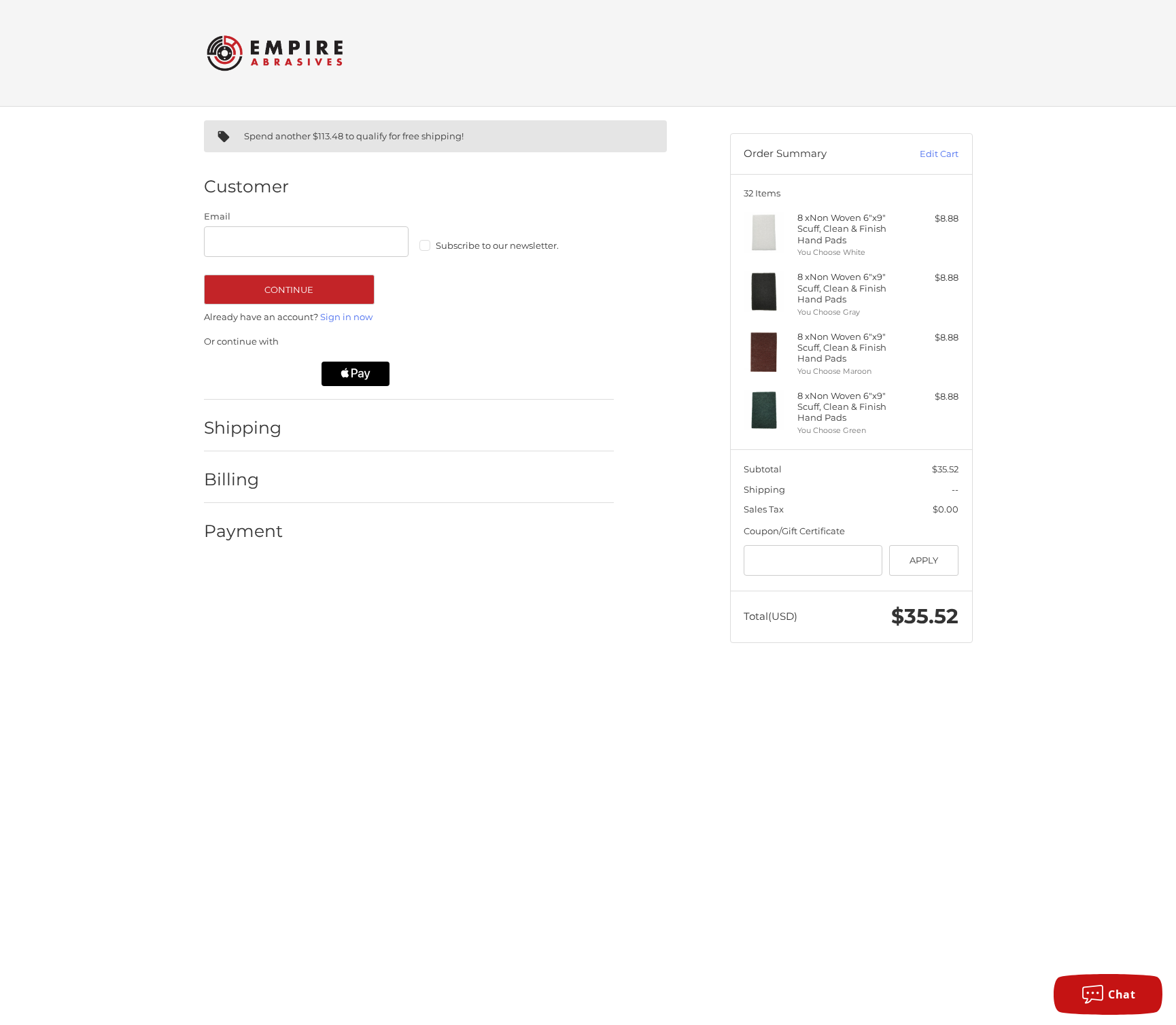
click at [354, 371] on icon "Apple Logo" at bounding box center [355, 373] width 57 height 24
click at [948, 140] on header "Order Summary Edit Cart" at bounding box center [851, 154] width 241 height 40
click at [946, 152] on link "Edit Cart" at bounding box center [924, 154] width 69 height 14
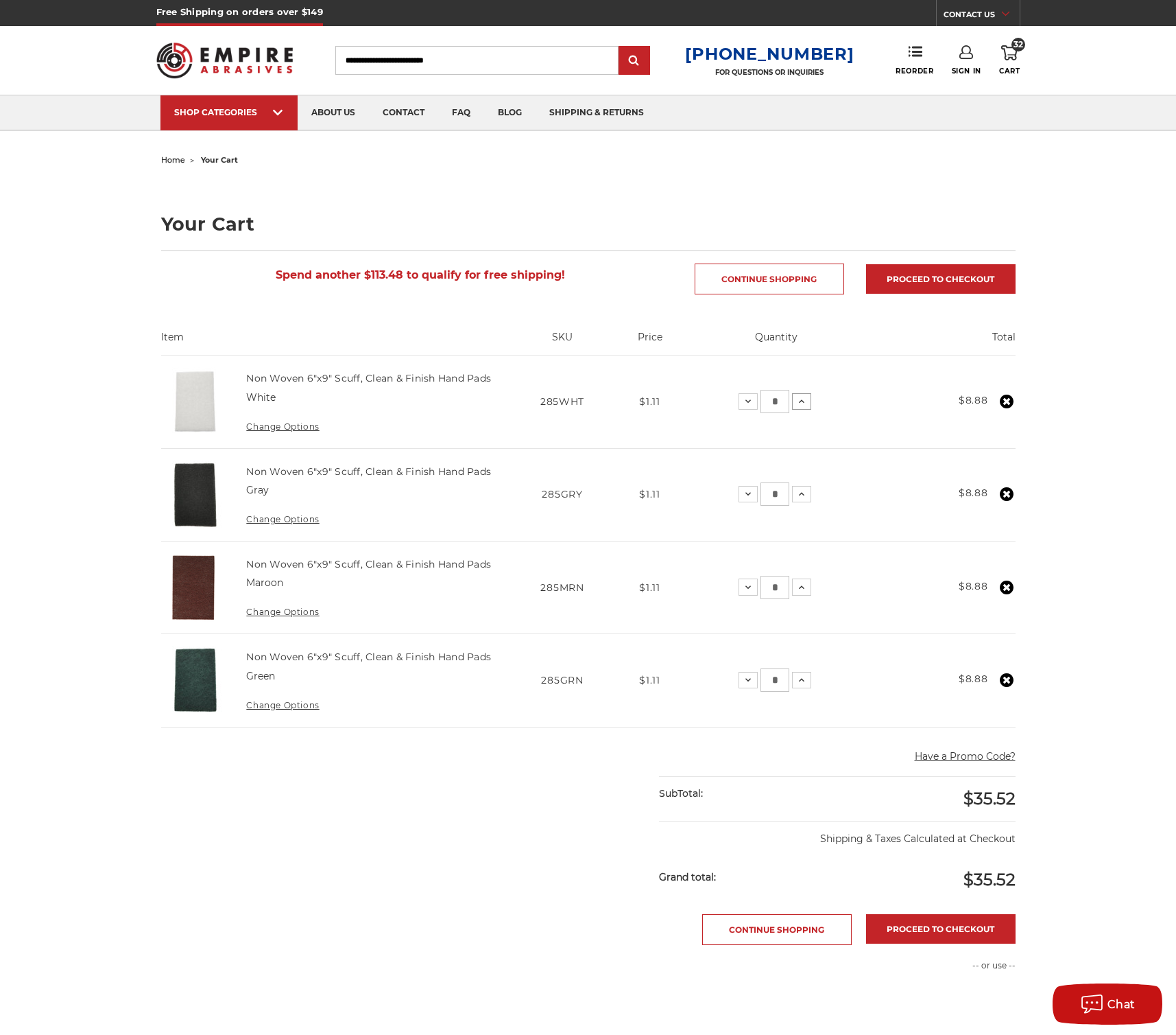
click at [803, 402] on icon at bounding box center [802, 402] width 11 height 11
click at [803, 402] on main "home your cart Your Cart Spend another $113.48 to qualify for free shipping! Co…" at bounding box center [588, 704] width 869 height 1107
click at [802, 402] on icon at bounding box center [802, 402] width 11 height 11
click at [802, 488] on icon at bounding box center [802, 494] width 11 height 11
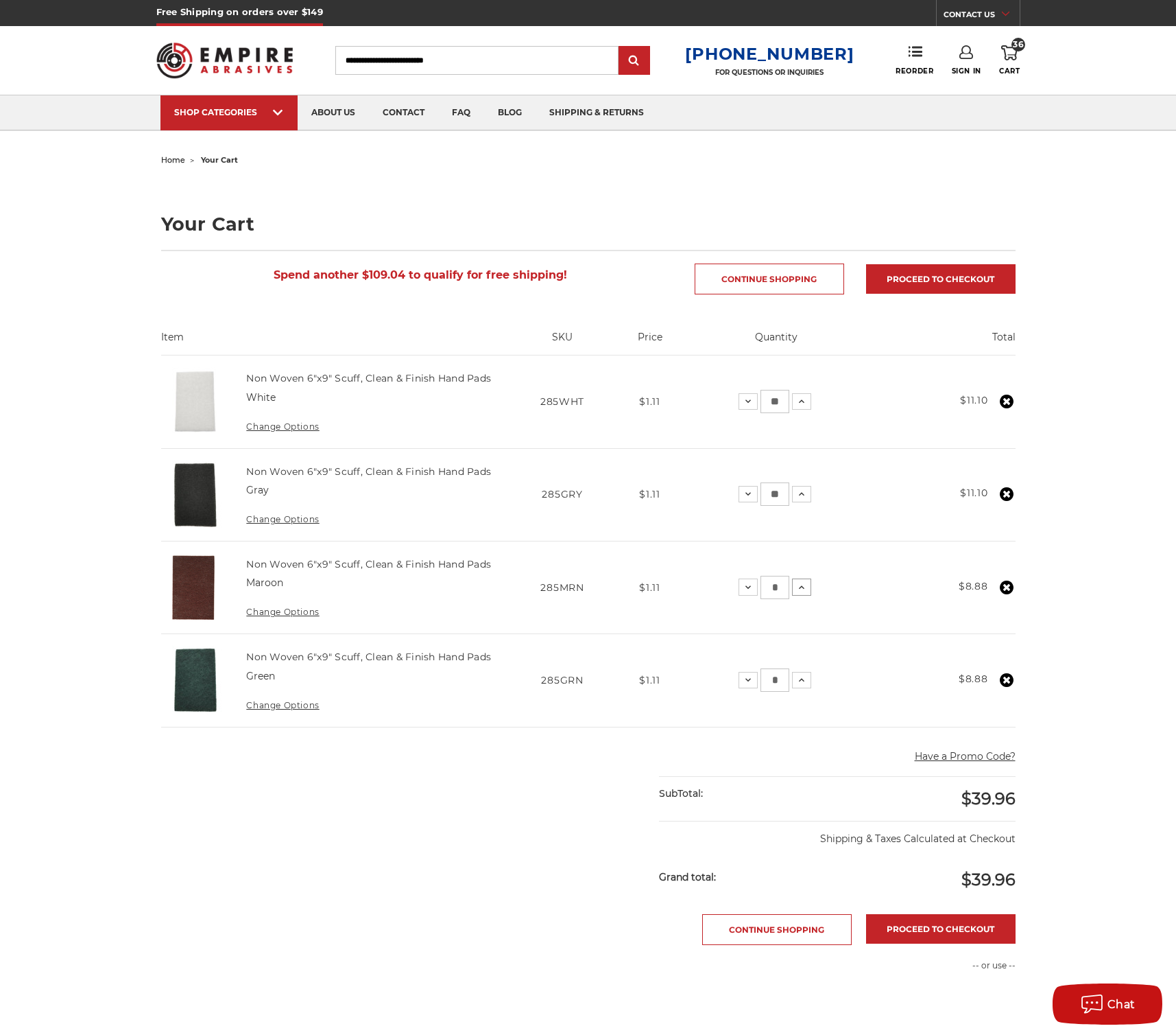
click at [800, 582] on icon at bounding box center [802, 588] width 11 height 11
click at [800, 587] on icon at bounding box center [802, 588] width 11 height 11
click at [798, 674] on icon at bounding box center [802, 680] width 11 height 11
click at [799, 674] on icon at bounding box center [802, 680] width 11 height 11
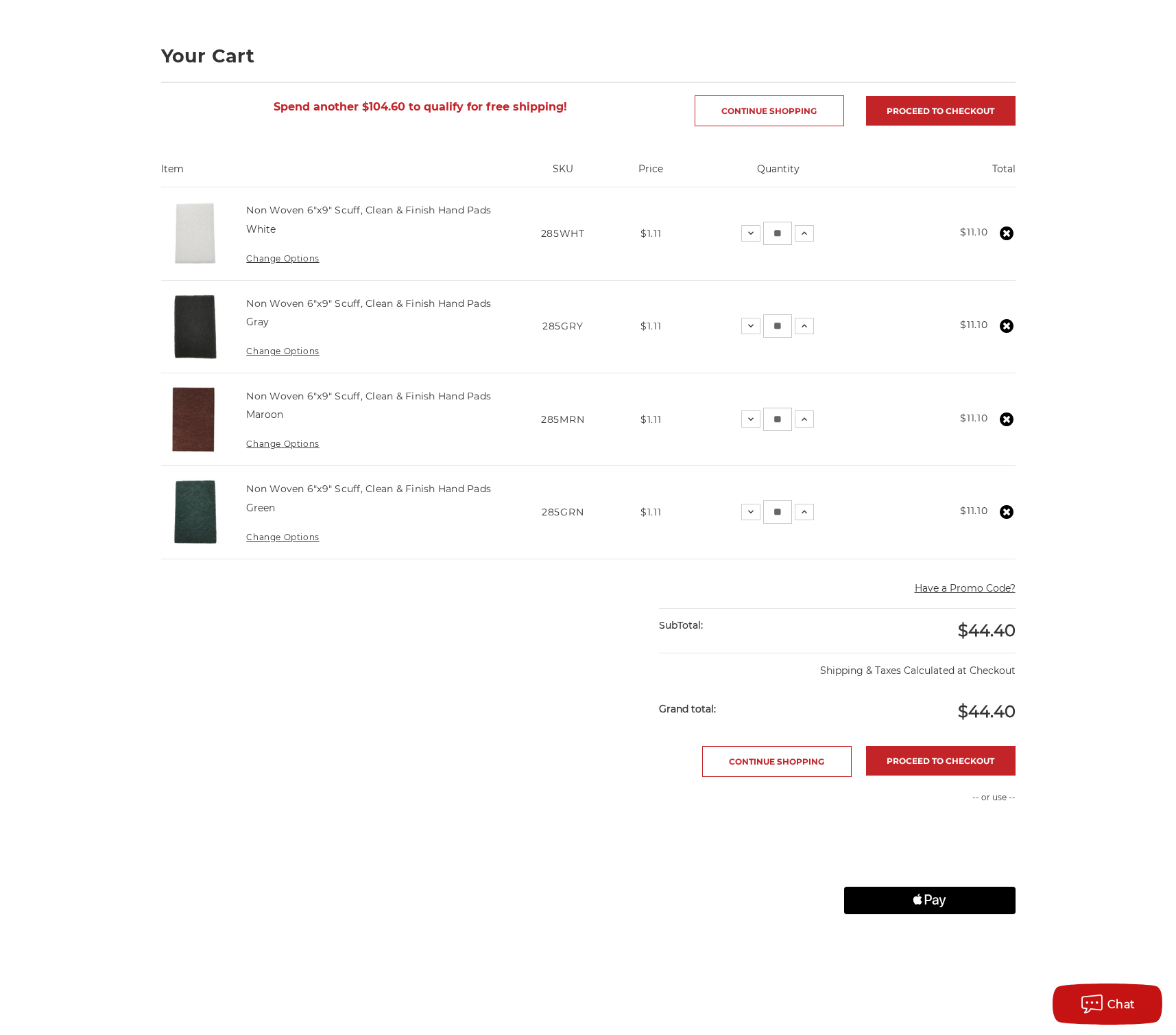
scroll to position [300, 0]
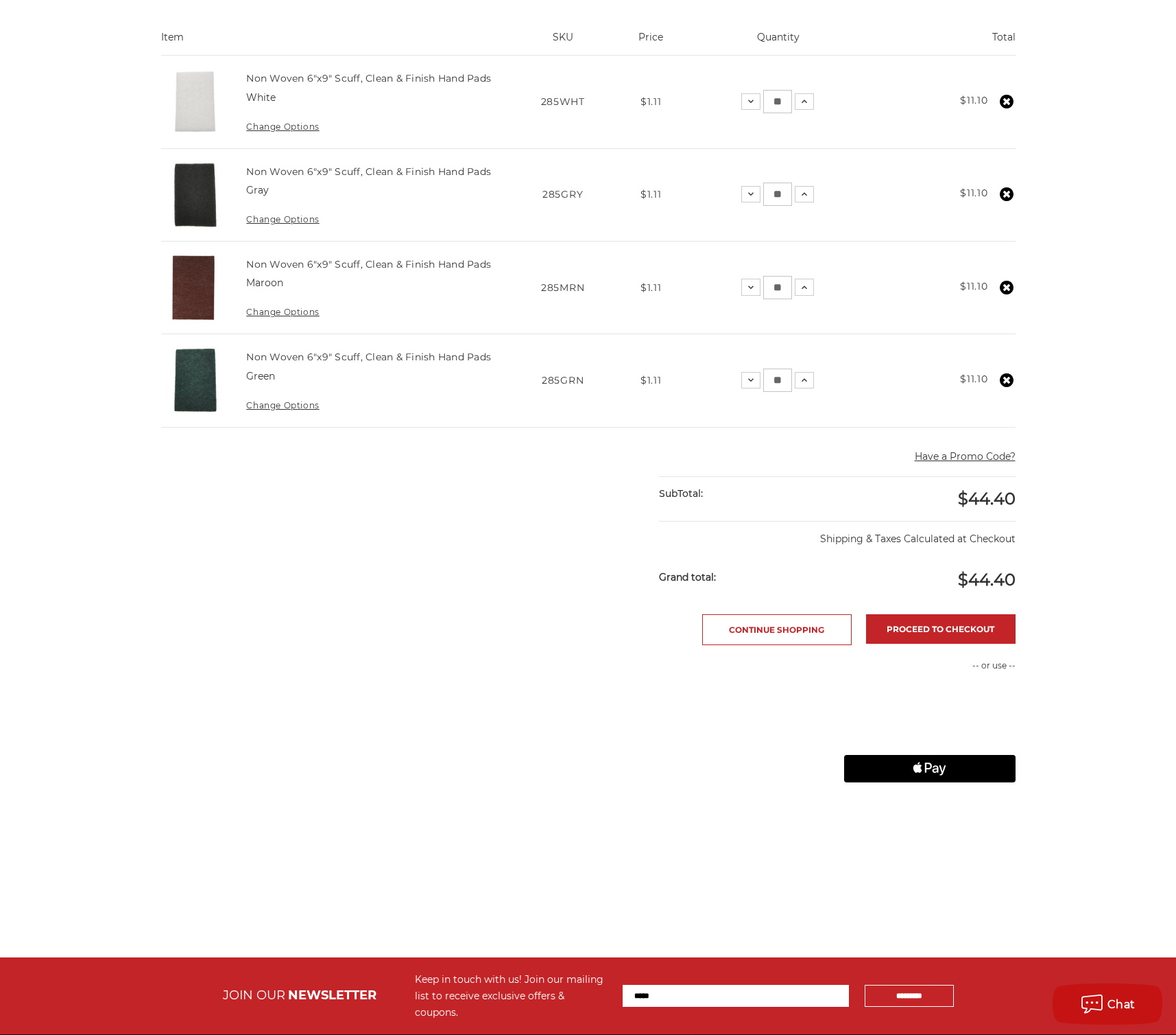
click at [911, 771] on icon "Apple Logo" at bounding box center [930, 768] width 86 height 27
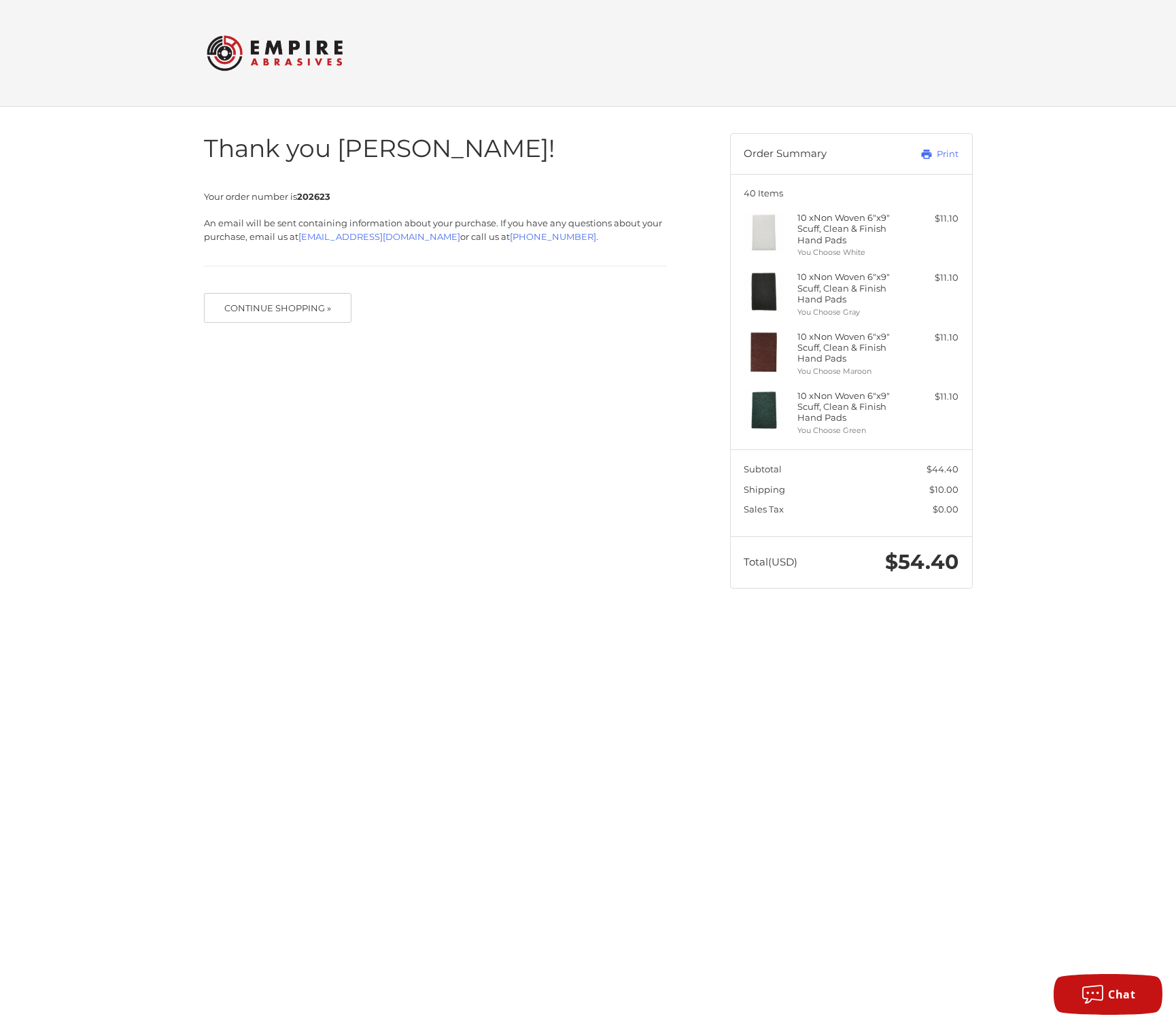
click at [447, 426] on div "Thank you Kin! Your order number is 202623 An email will be sent containing inf…" at bounding box center [588, 361] width 815 height 508
